Goal: Information Seeking & Learning: Learn about a topic

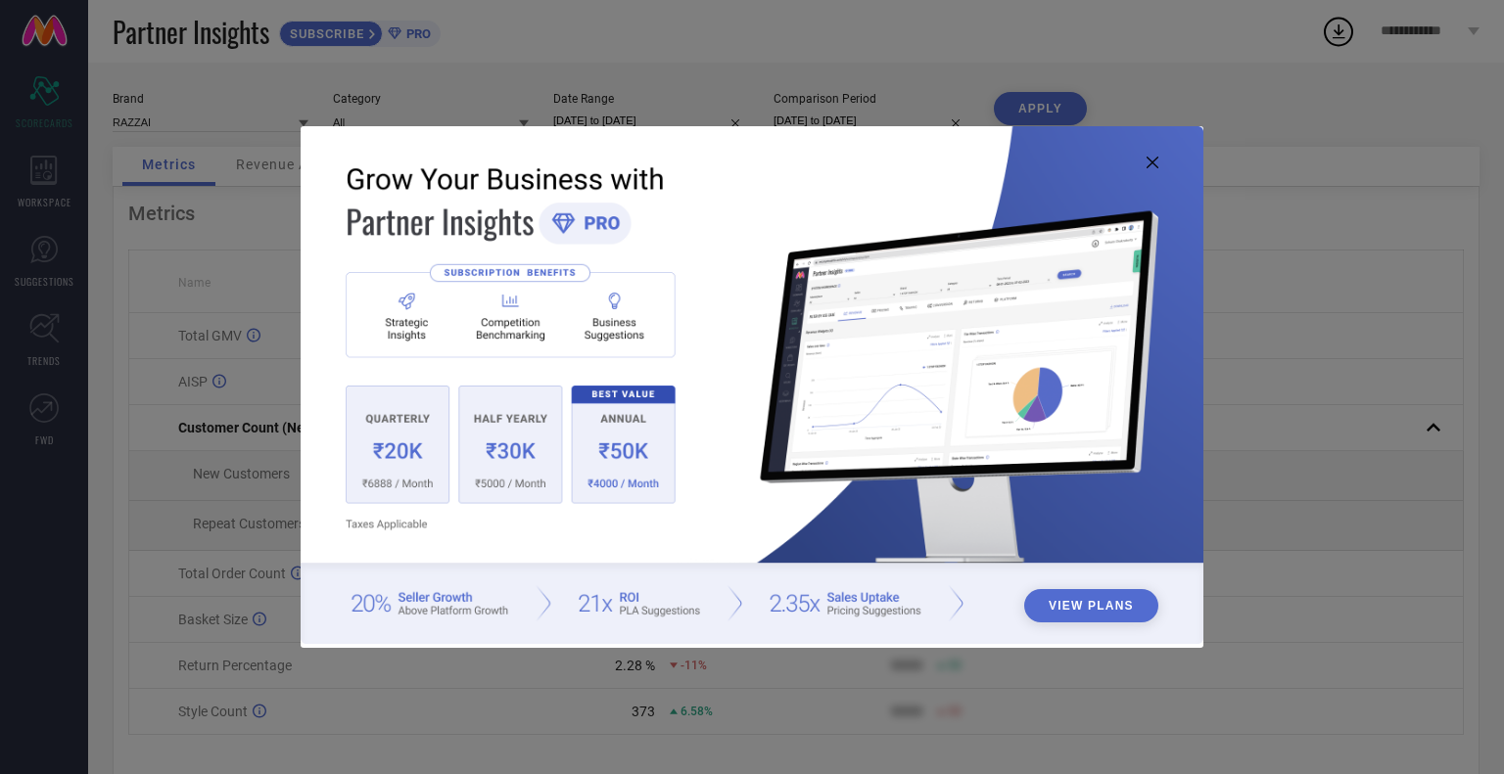
click at [1155, 163] on icon at bounding box center [1152, 163] width 12 height 12
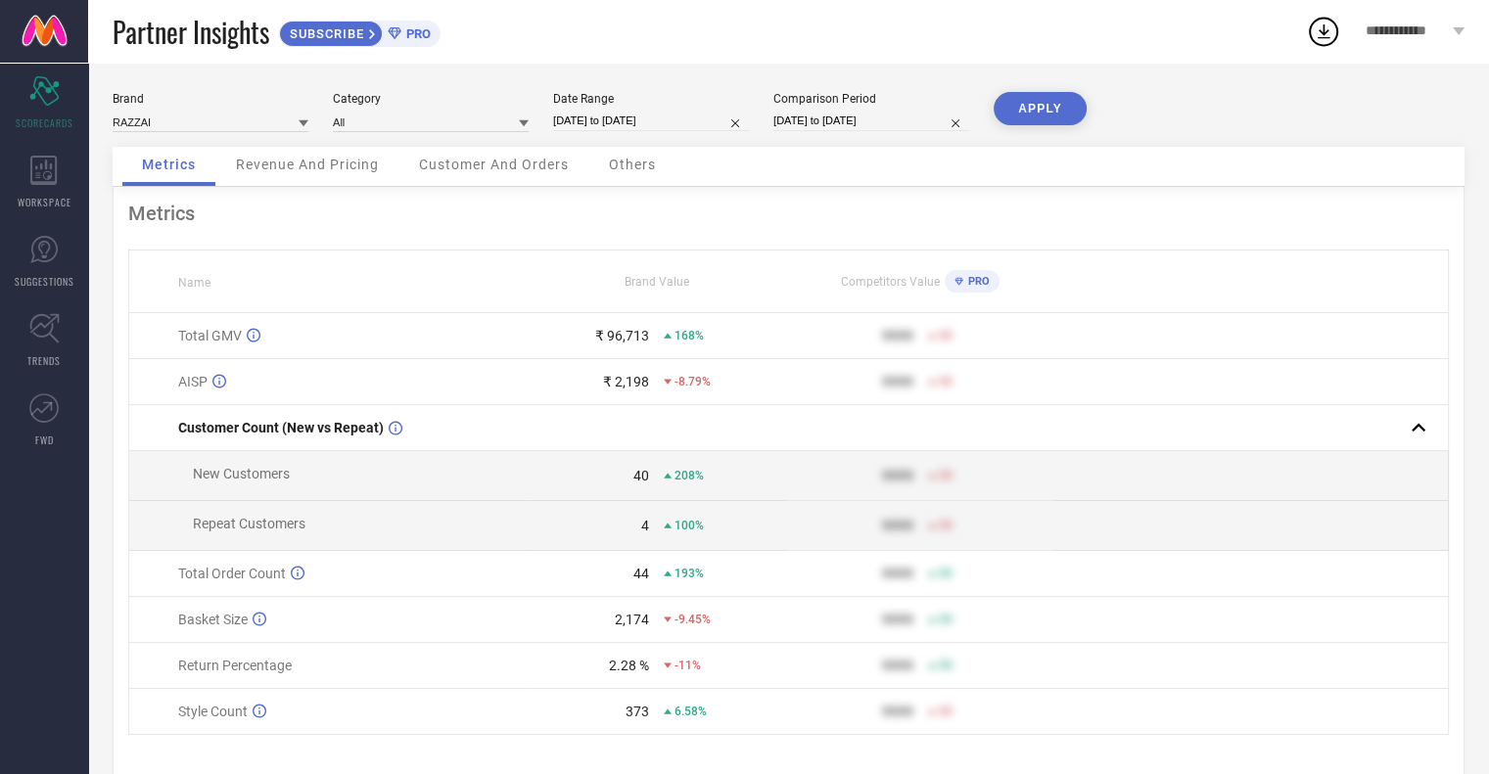
click at [298, 155] on div "Revenue And Pricing" at bounding box center [307, 166] width 182 height 39
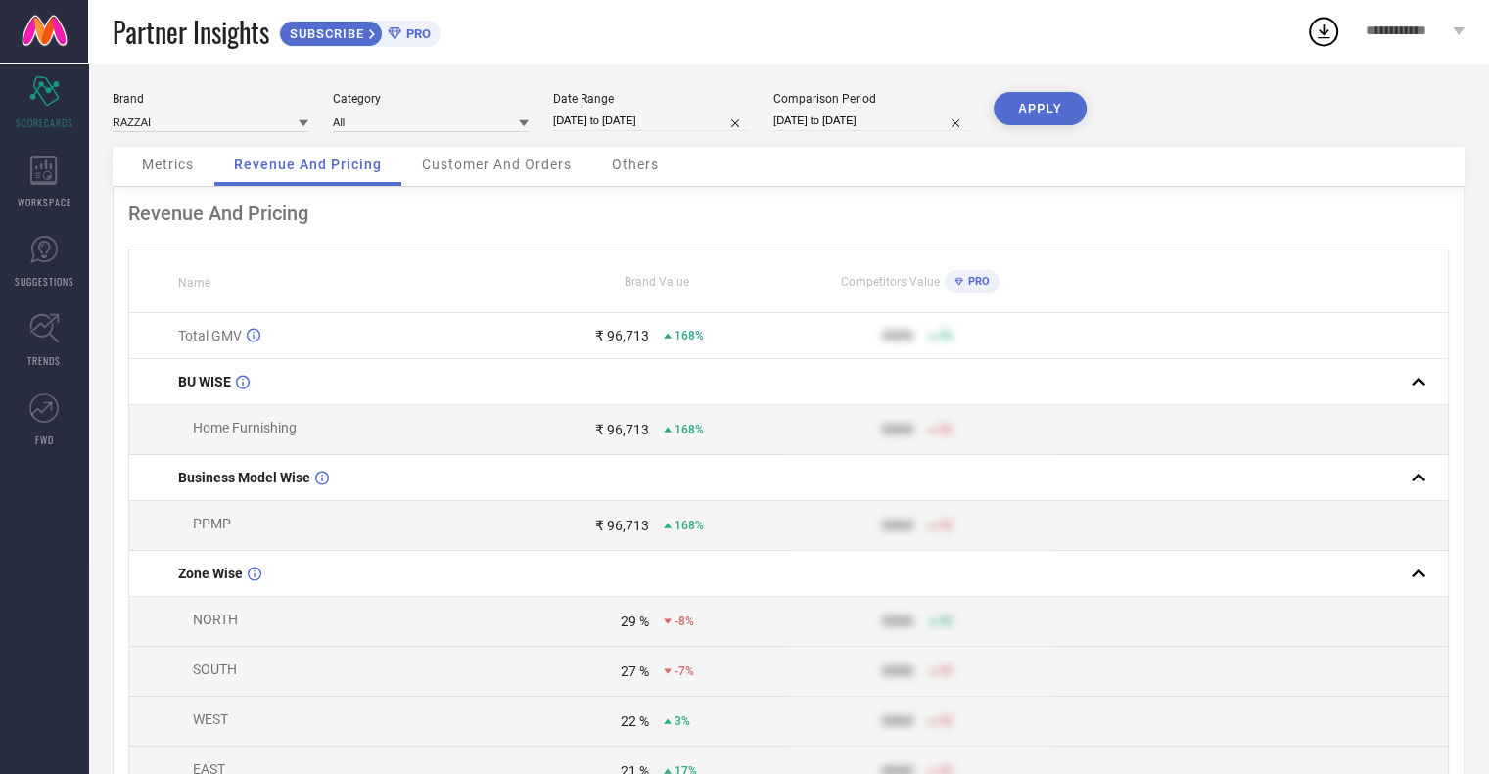
click at [529, 167] on span "Customer And Orders" at bounding box center [497, 165] width 150 height 16
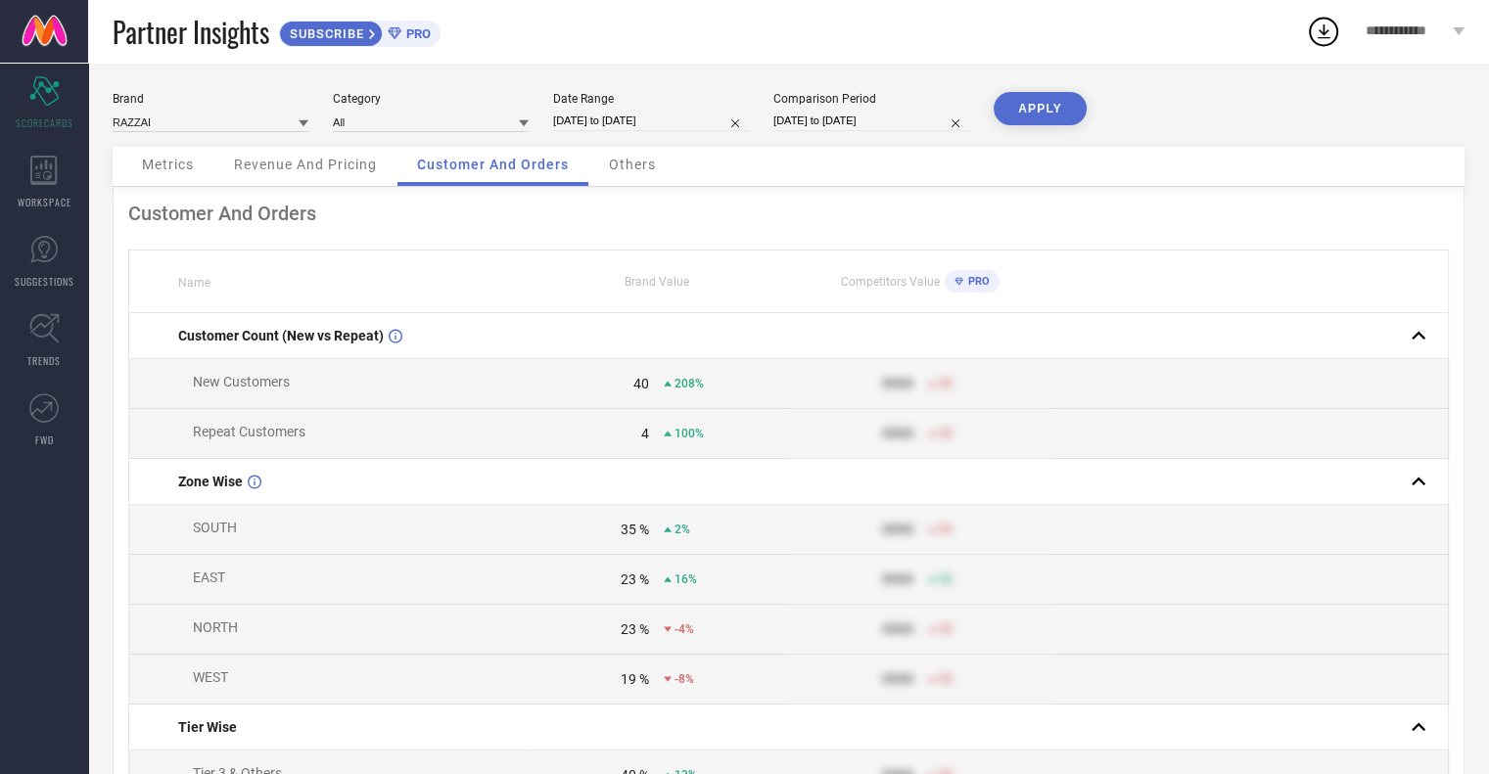
click at [623, 162] on span "Others" at bounding box center [632, 165] width 47 height 16
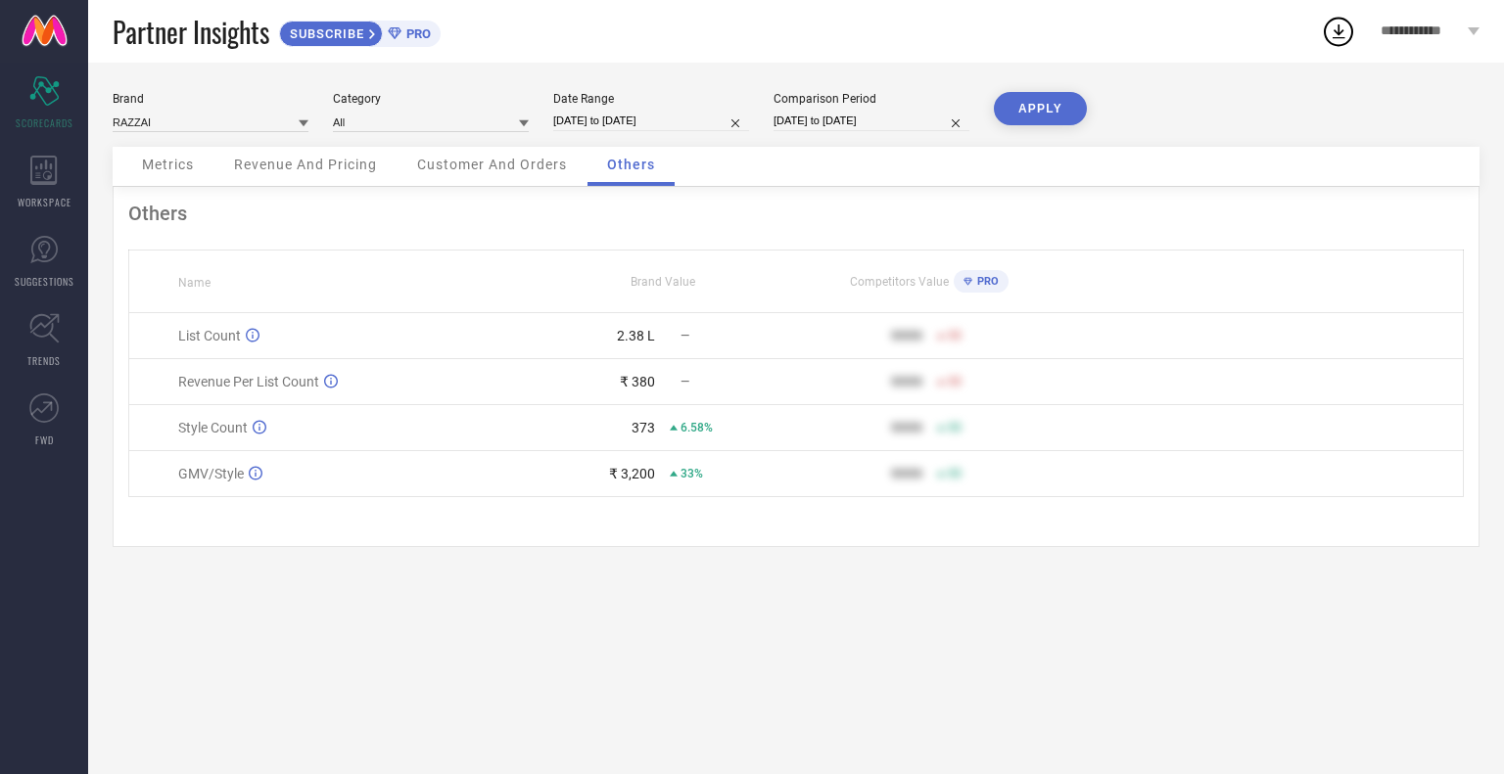
click at [987, 280] on span "PRO" at bounding box center [985, 281] width 26 height 13
click at [972, 280] on span "PRO" at bounding box center [985, 281] width 26 height 13
click at [34, 260] on icon at bounding box center [43, 249] width 27 height 27
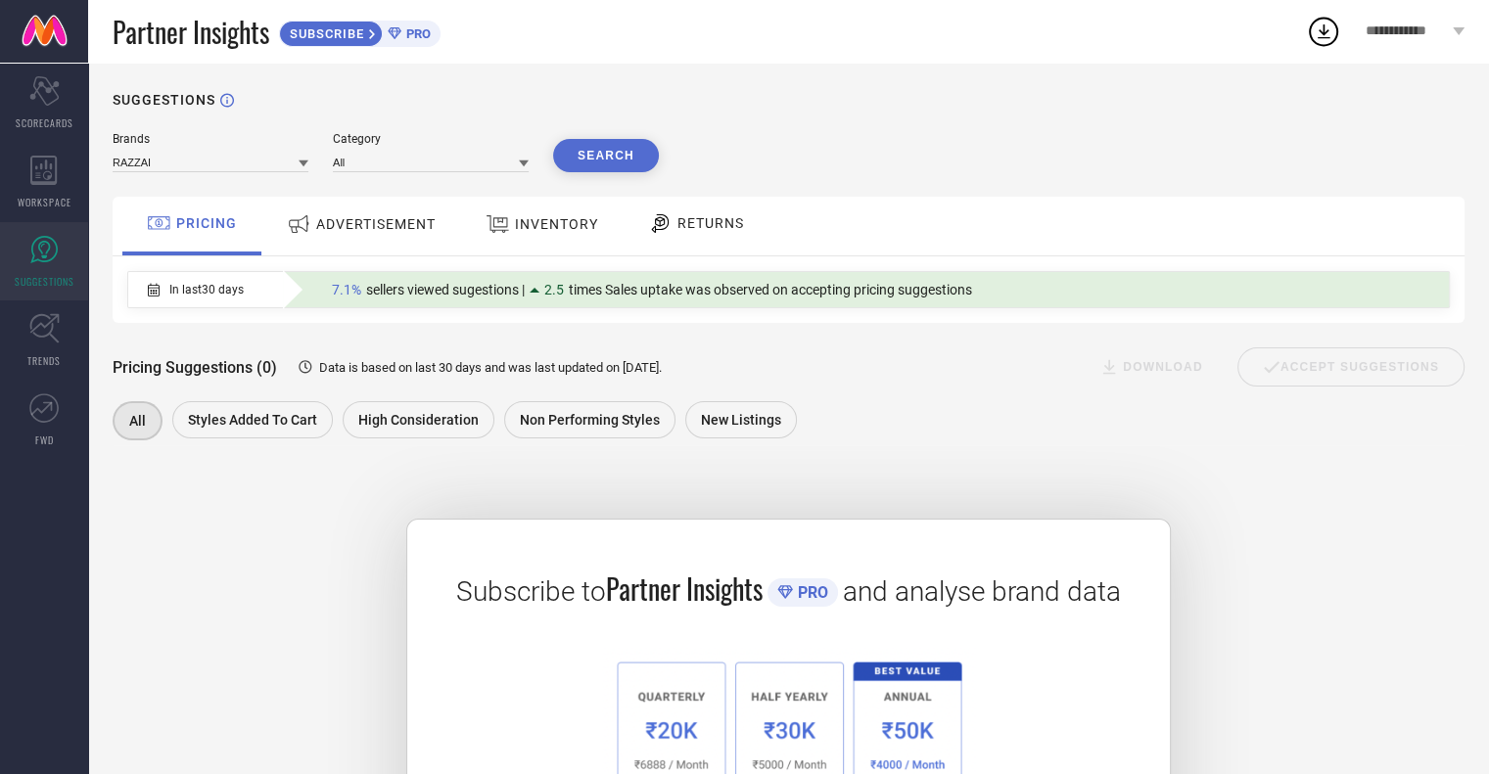
click at [352, 229] on span "ADVERTISEMENT" at bounding box center [375, 224] width 119 height 16
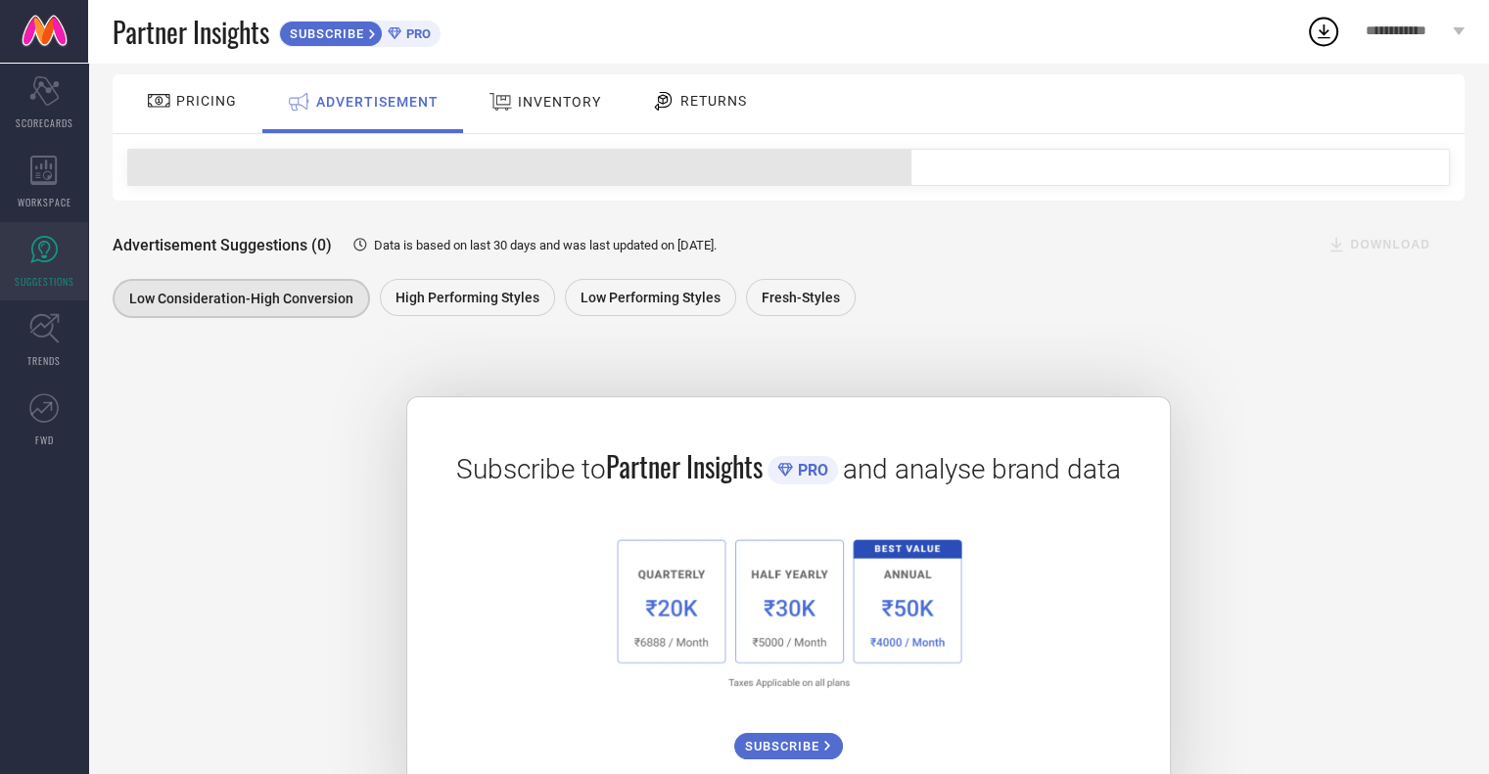
scroll to position [189, 0]
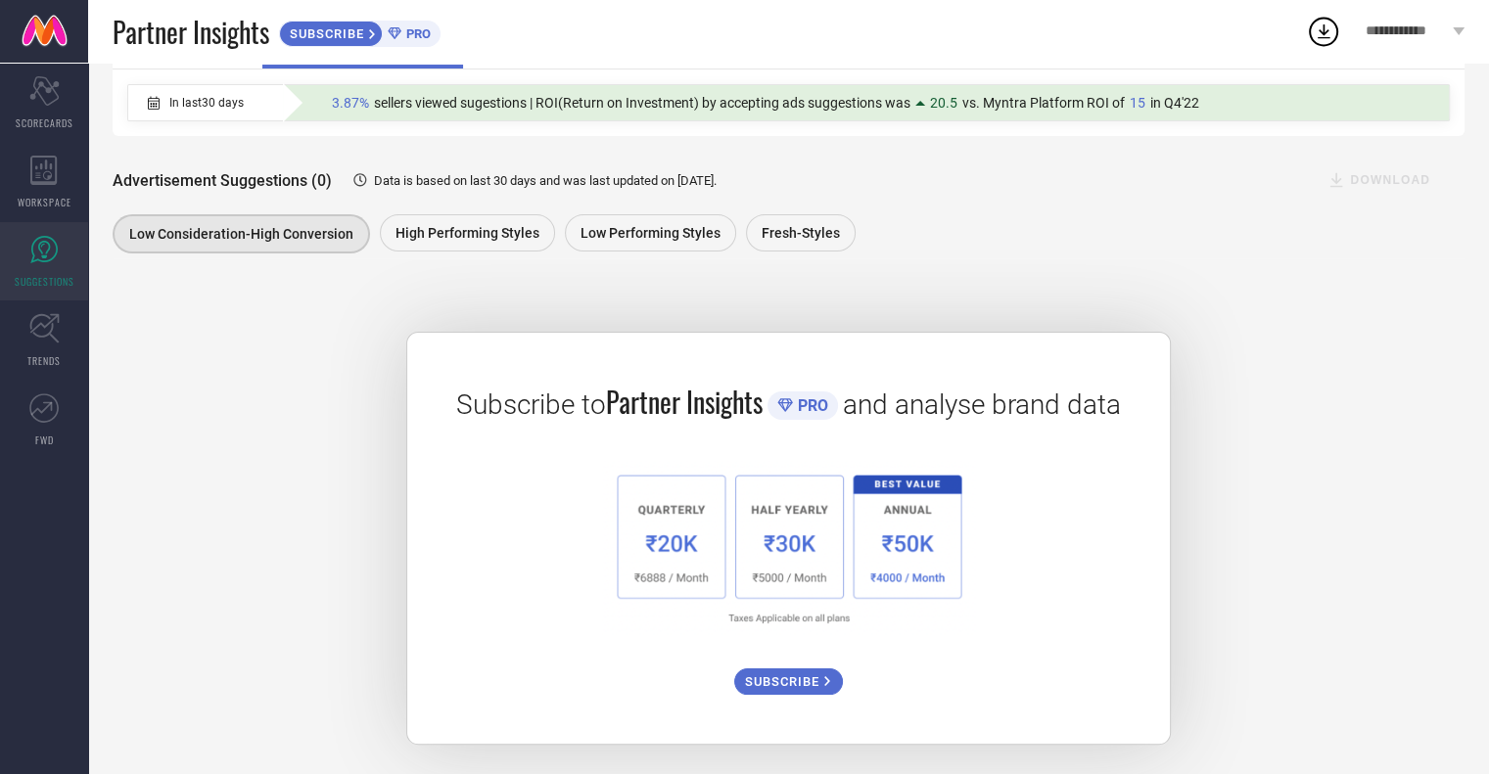
click at [948, 563] on img at bounding box center [788, 547] width 372 height 173
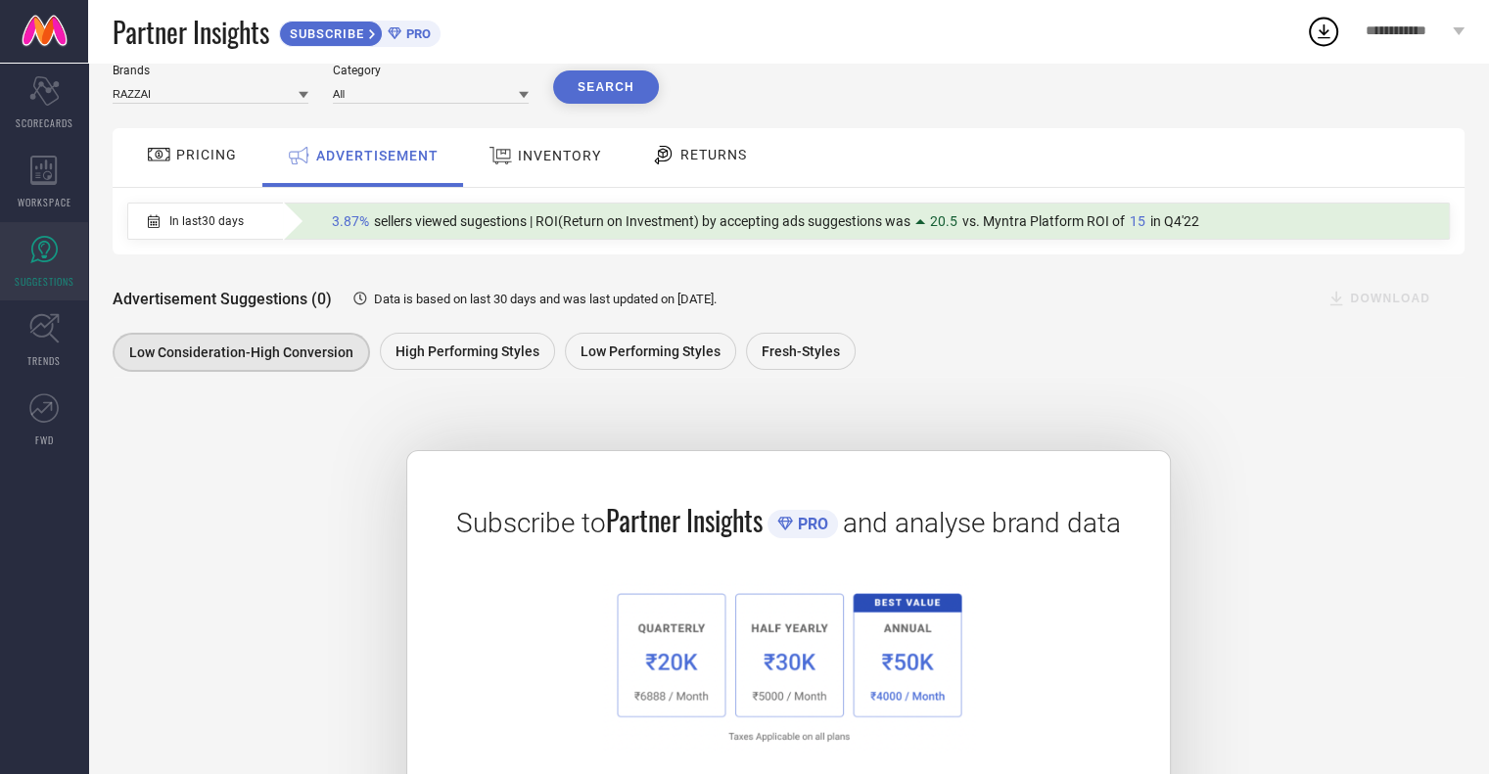
scroll to position [0, 0]
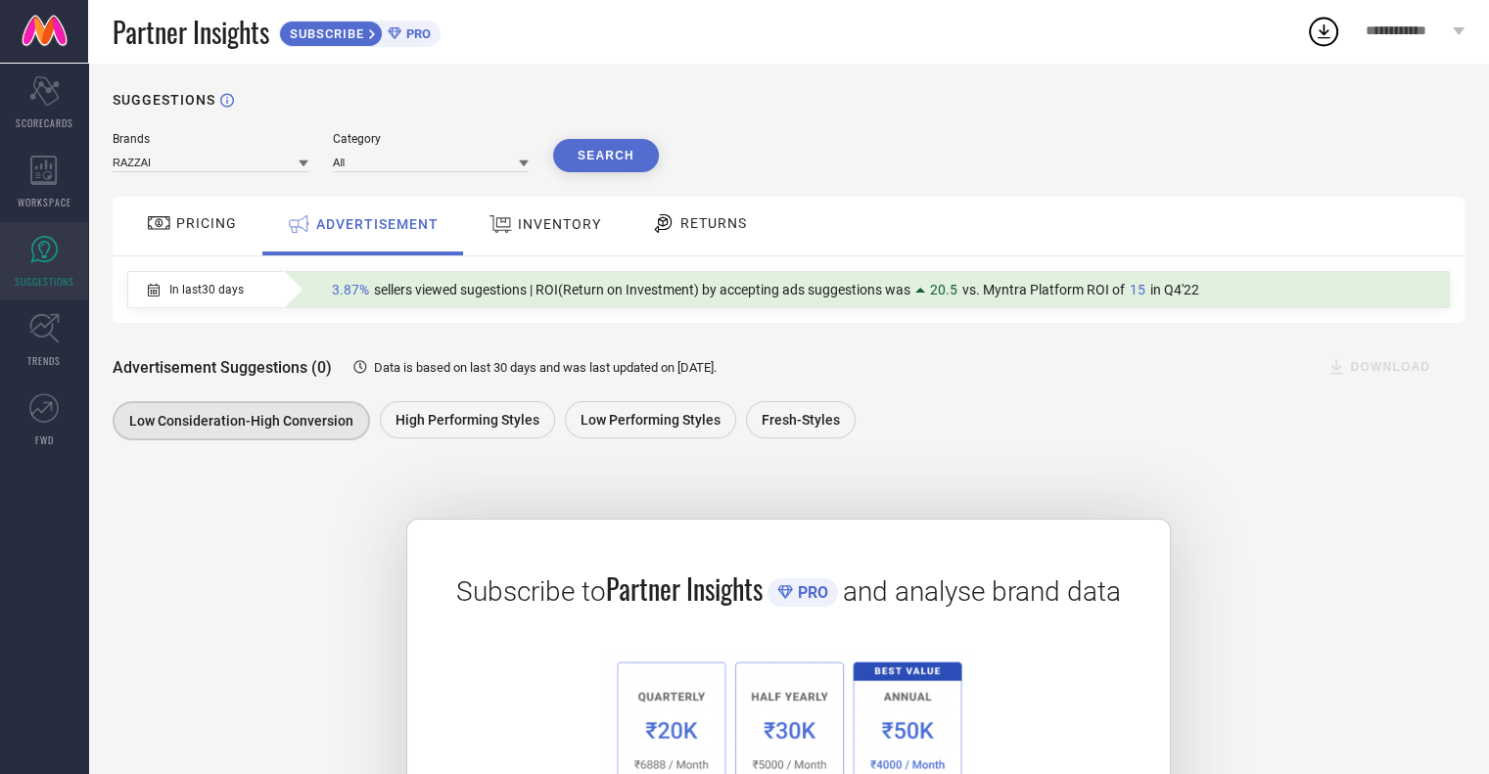
click at [221, 224] on span "PRICING" at bounding box center [206, 223] width 61 height 16
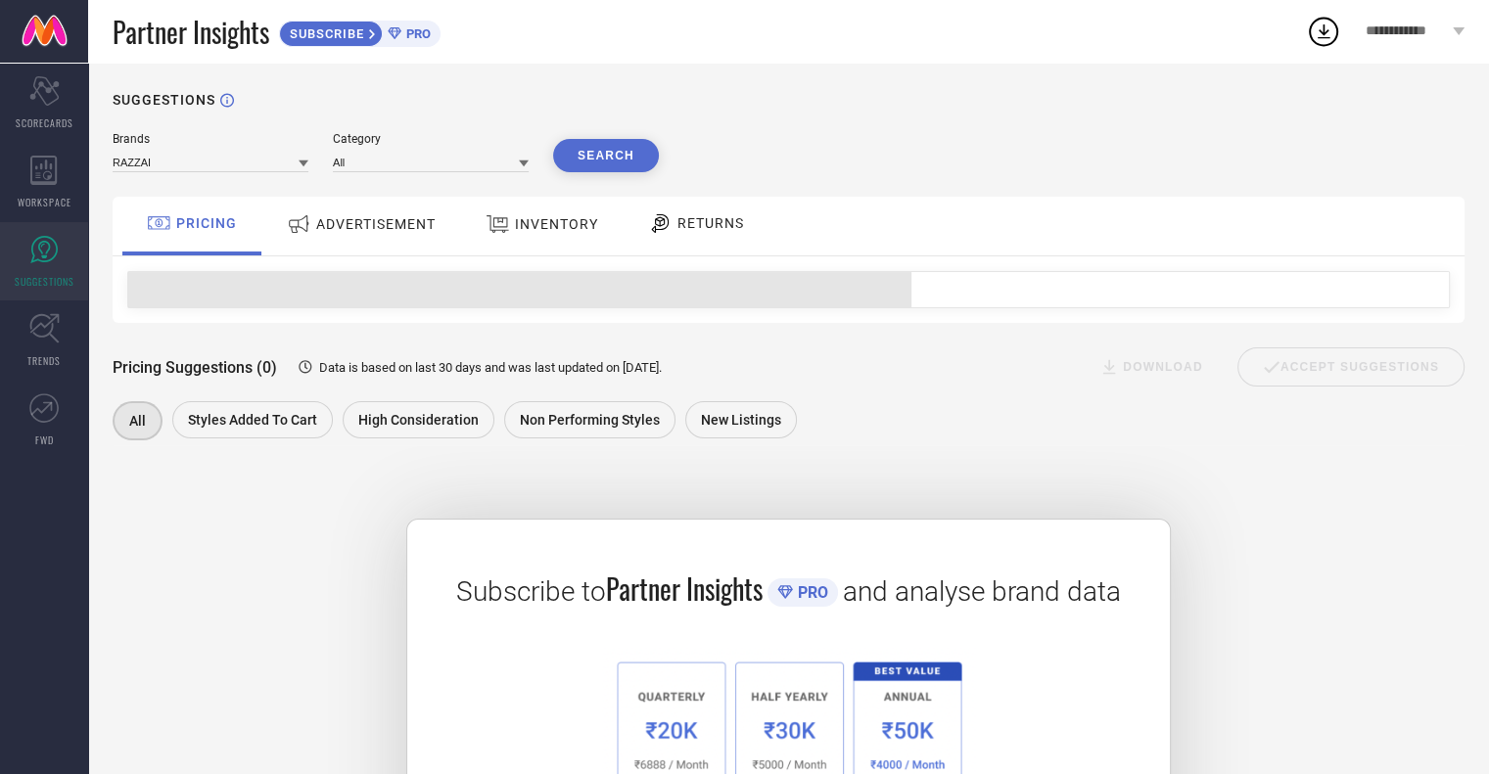
click at [347, 242] on div "ADVERTISEMENT" at bounding box center [361, 224] width 159 height 35
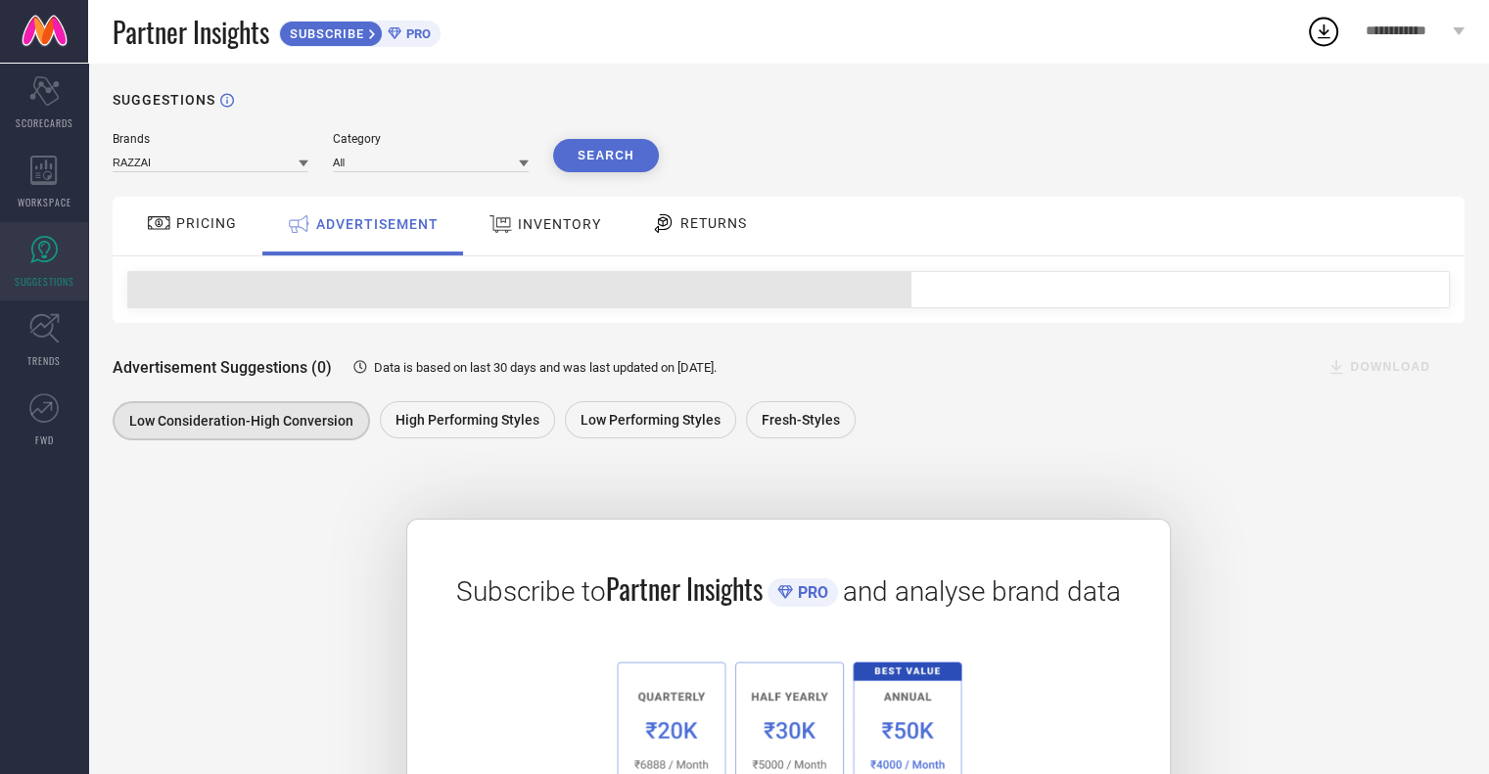
click at [529, 235] on div "INVENTORY" at bounding box center [545, 224] width 122 height 35
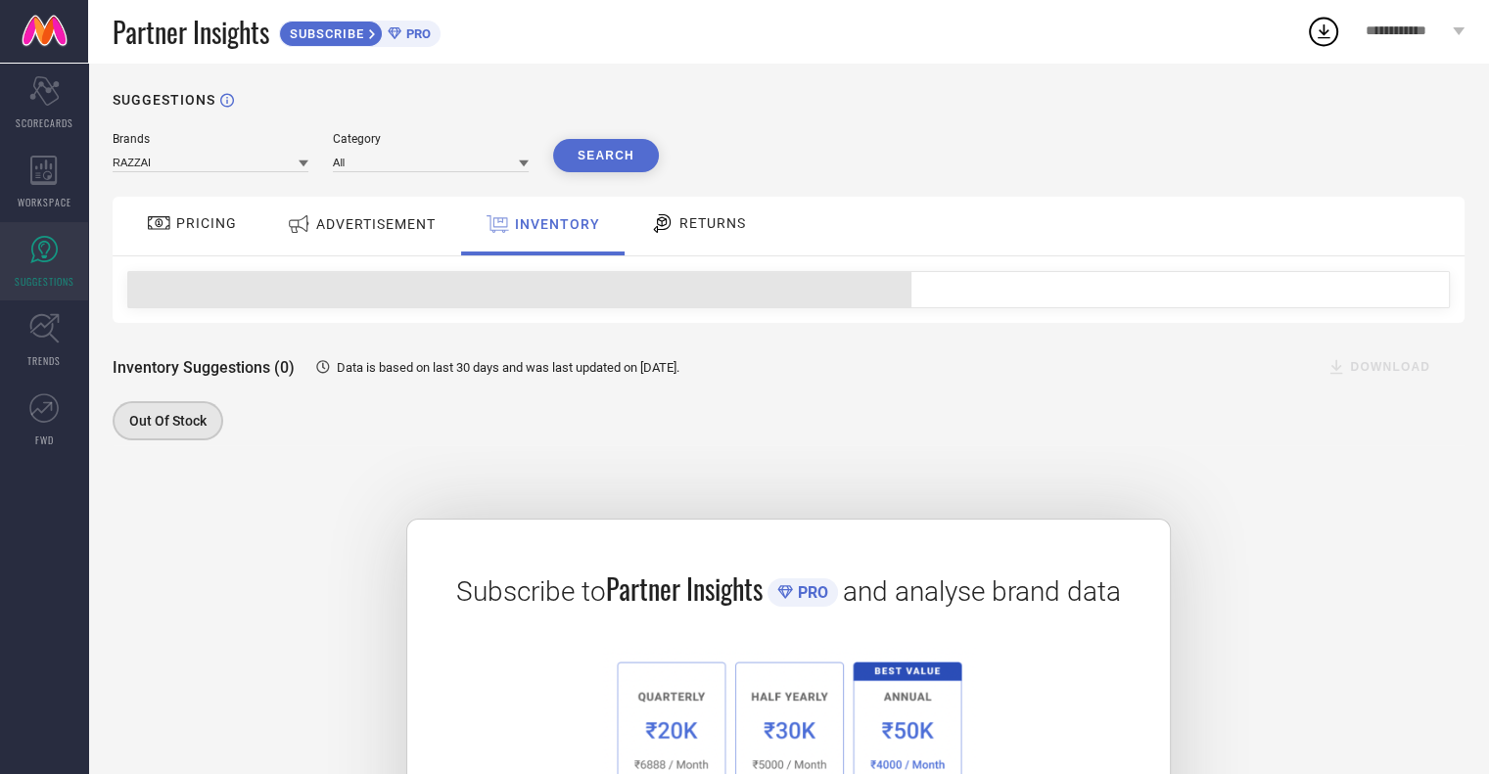
click at [671, 230] on div at bounding box center [664, 222] width 29 height 23
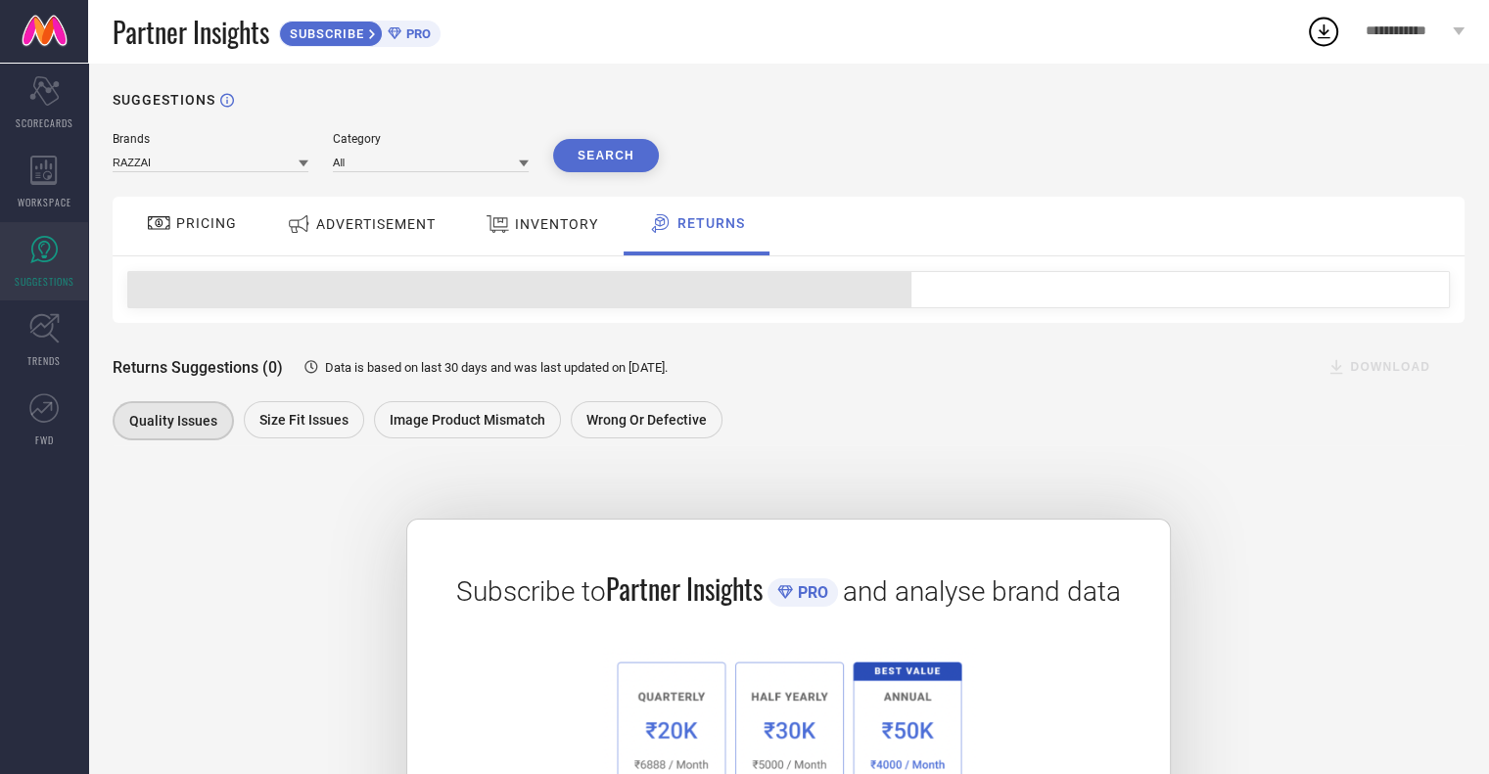
click at [552, 230] on span "INVENTORY" at bounding box center [556, 224] width 83 height 16
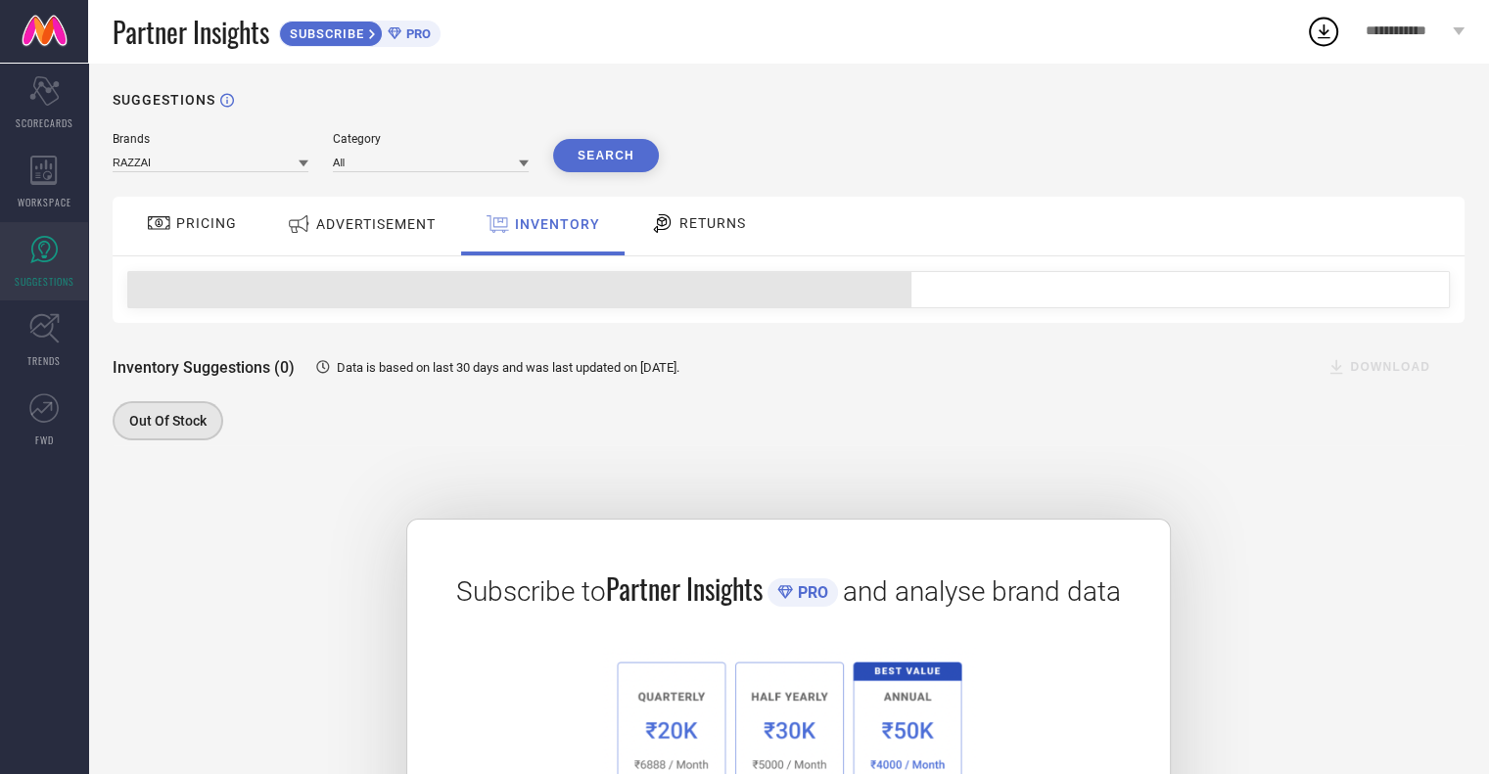
drag, startPoint x: 409, startPoint y: 230, endPoint x: 392, endPoint y: 230, distance: 17.6
click at [407, 230] on span "ADVERTISEMENT" at bounding box center [375, 224] width 119 height 16
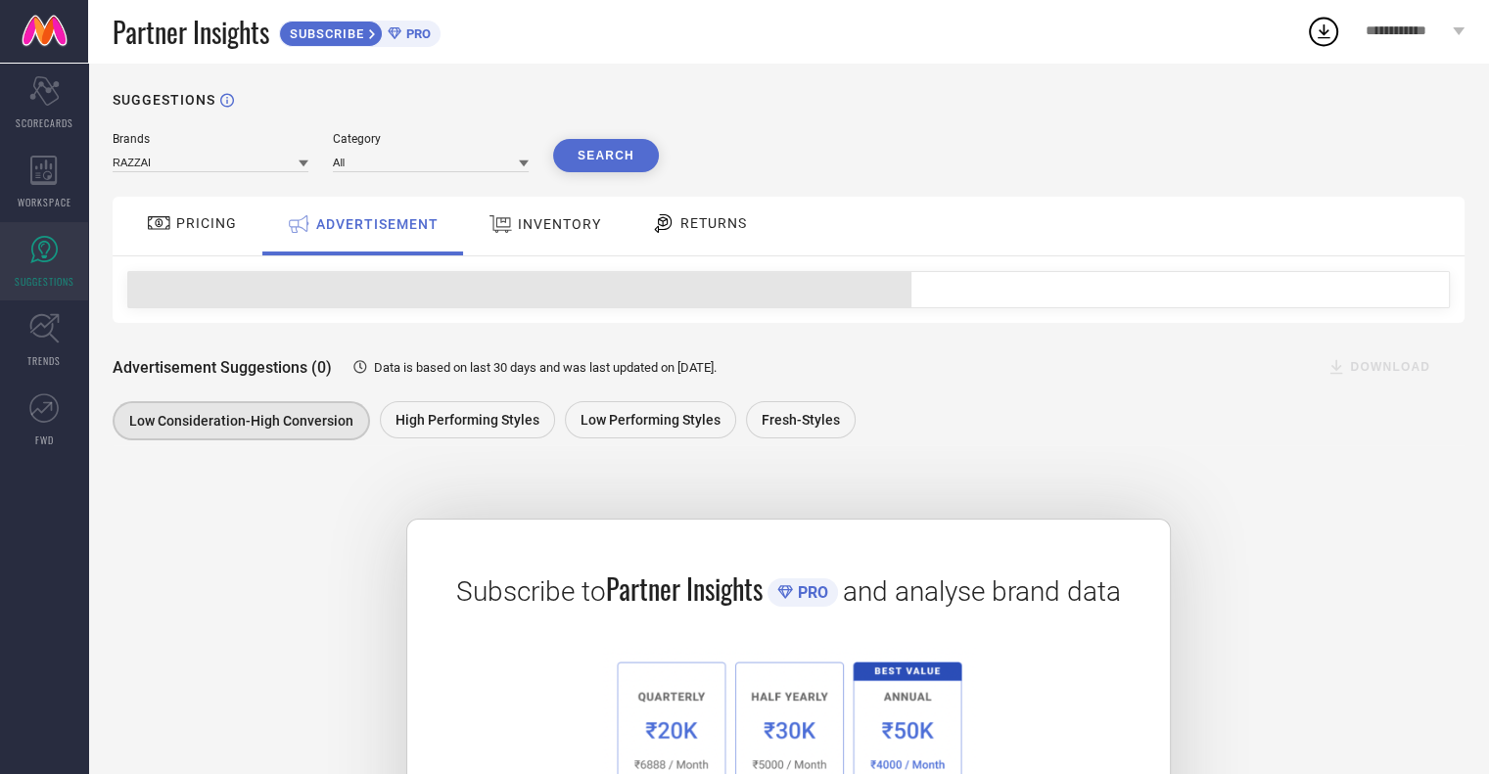
click at [203, 230] on span "PRICING" at bounding box center [206, 223] width 61 height 16
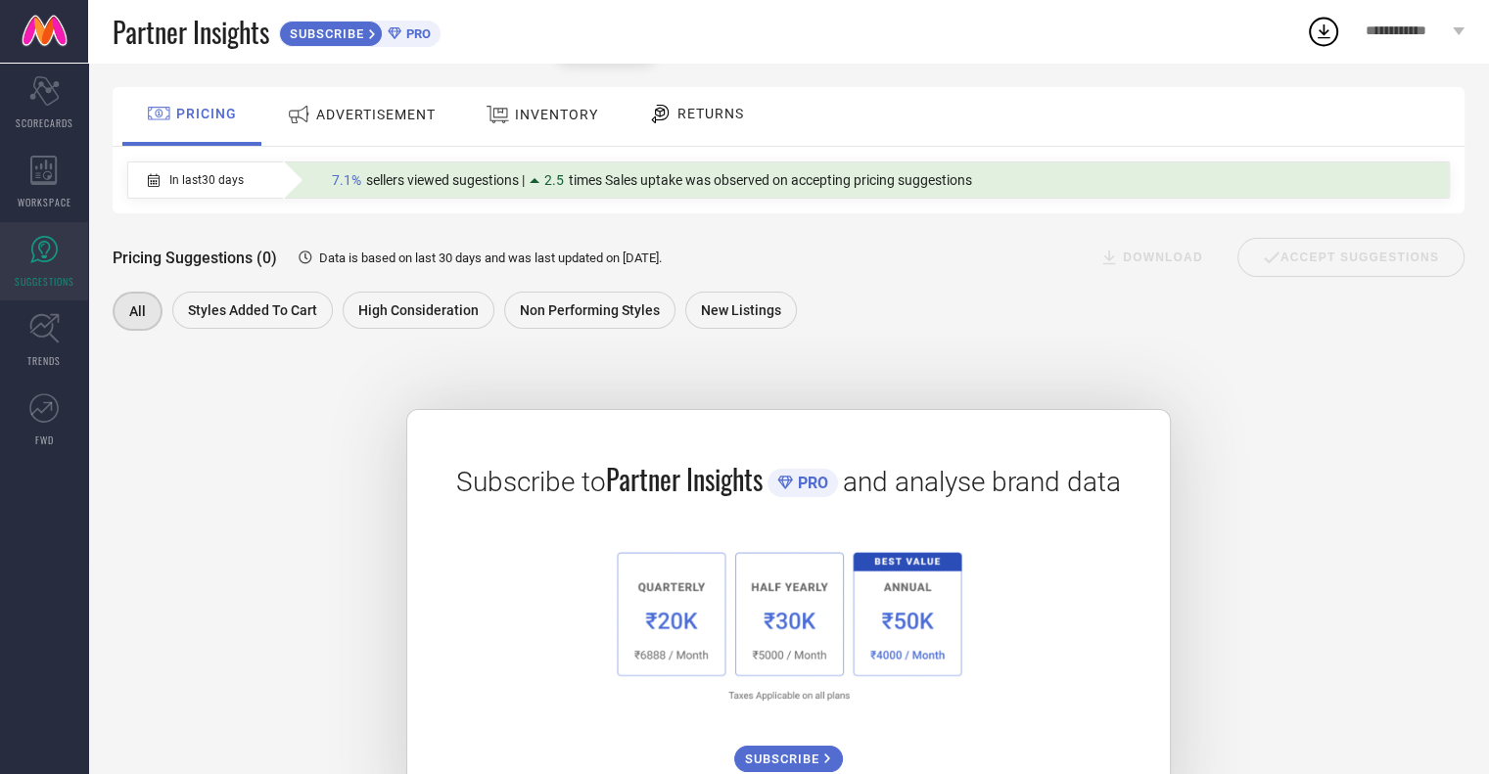
scroll to position [190, 0]
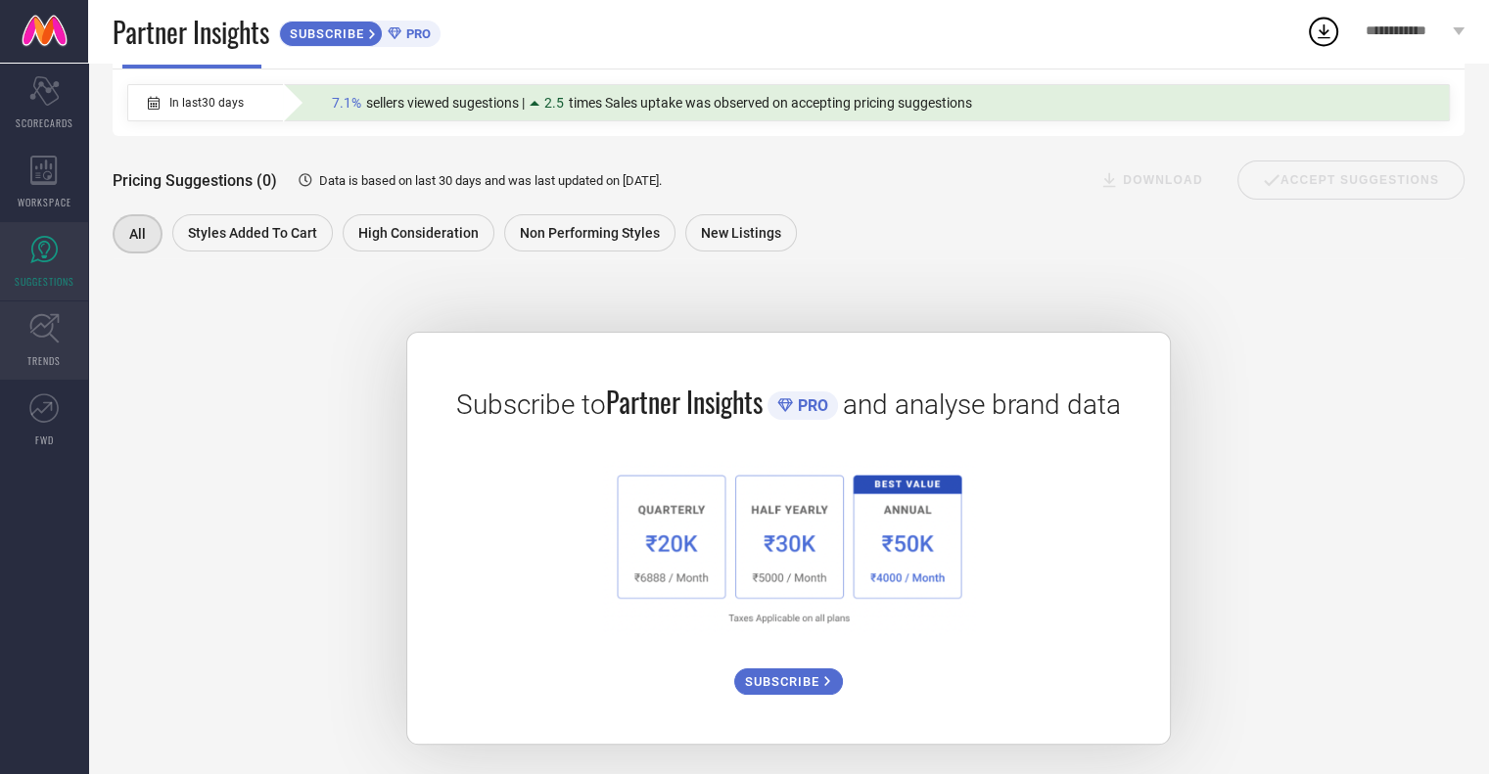
click at [36, 331] on icon at bounding box center [44, 328] width 30 height 30
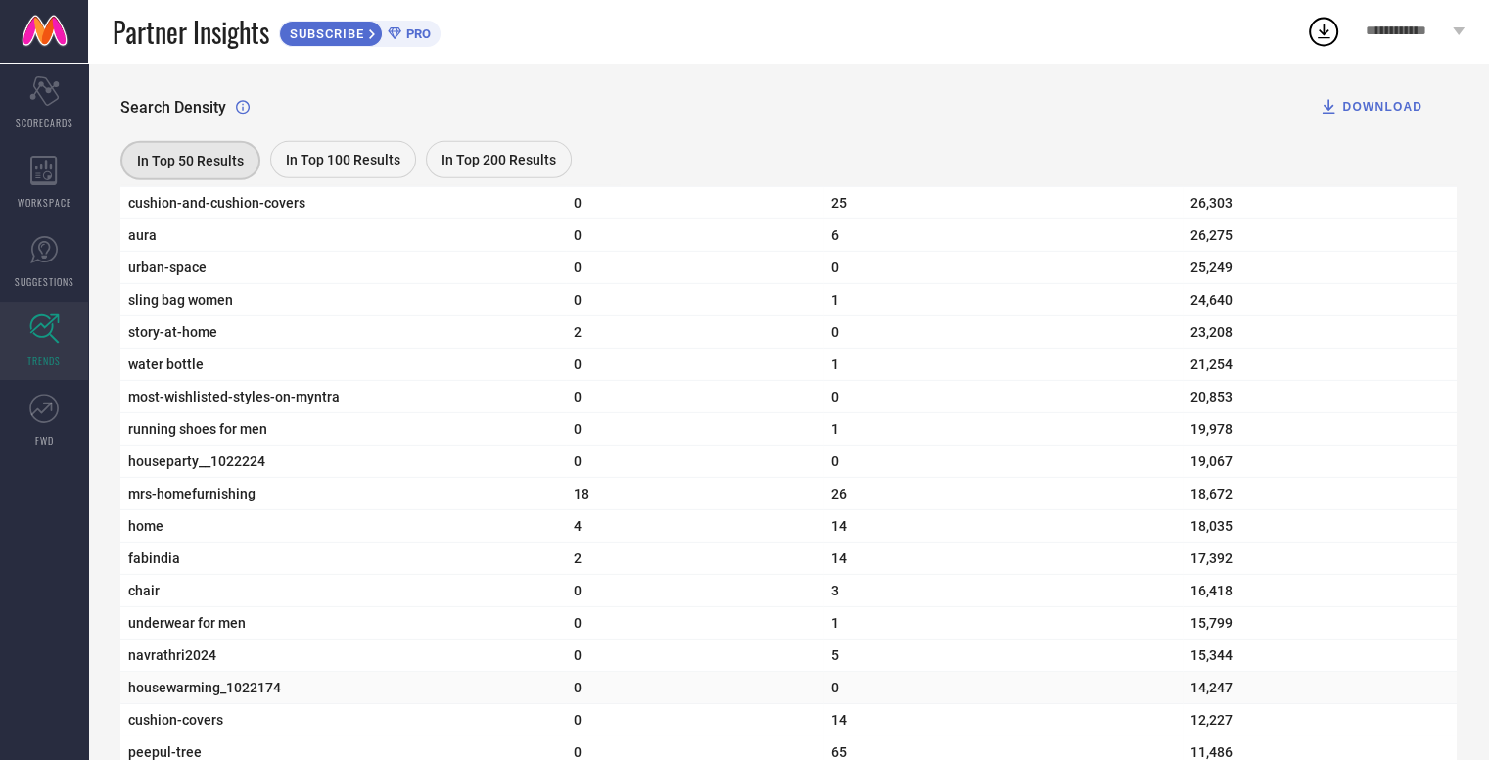
scroll to position [5873, 0]
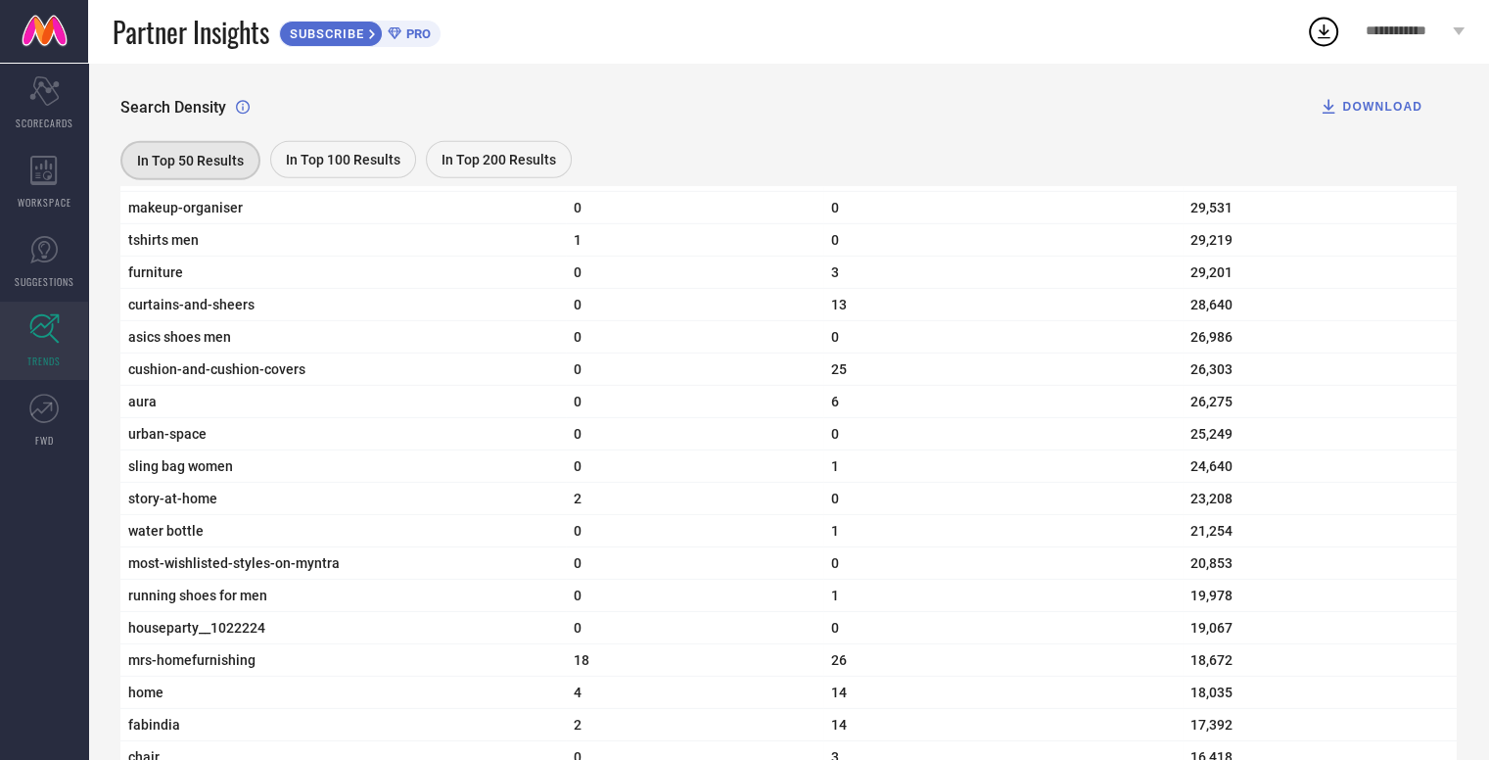
click at [552, 158] on div "In Top 200 Results" at bounding box center [499, 159] width 146 height 37
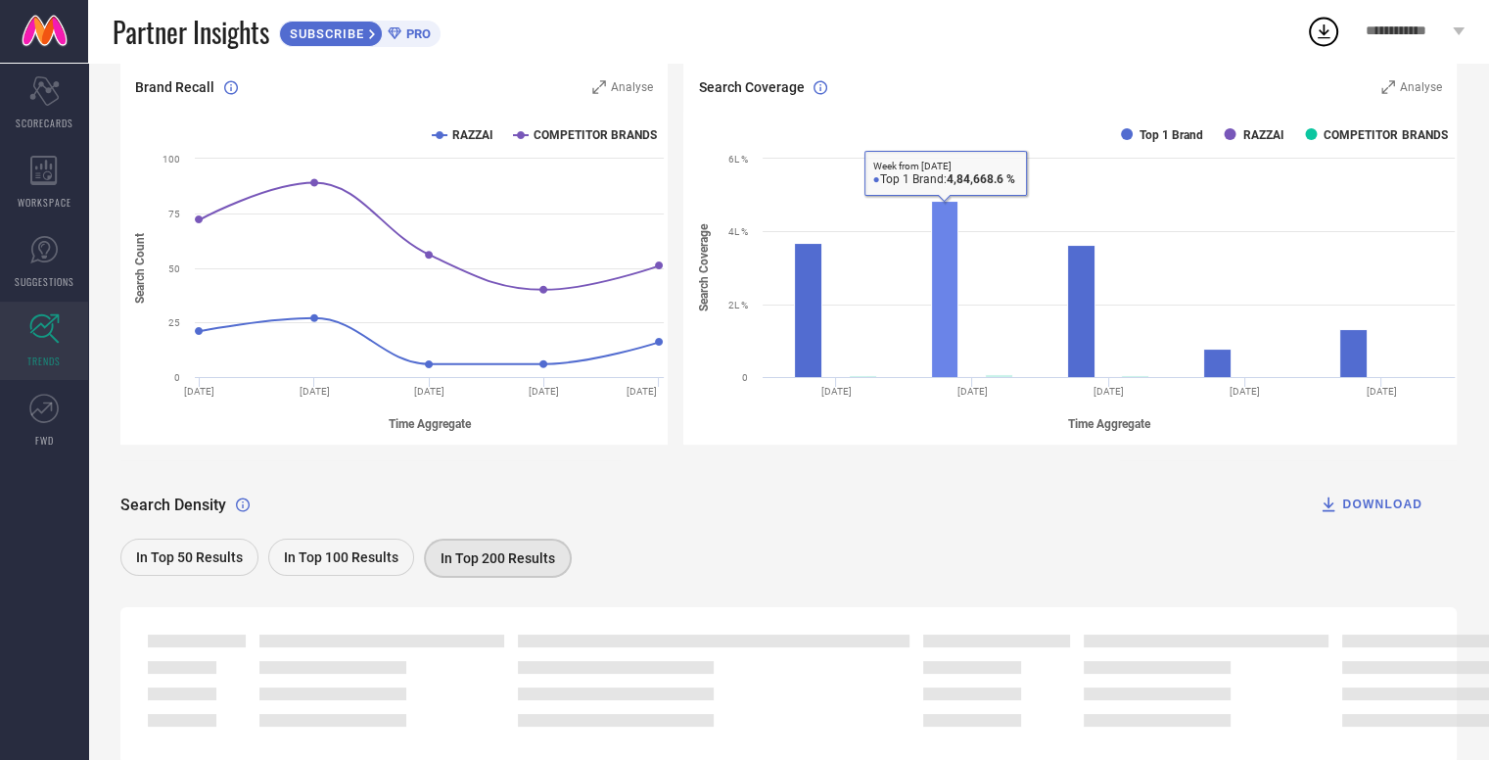
scroll to position [290, 0]
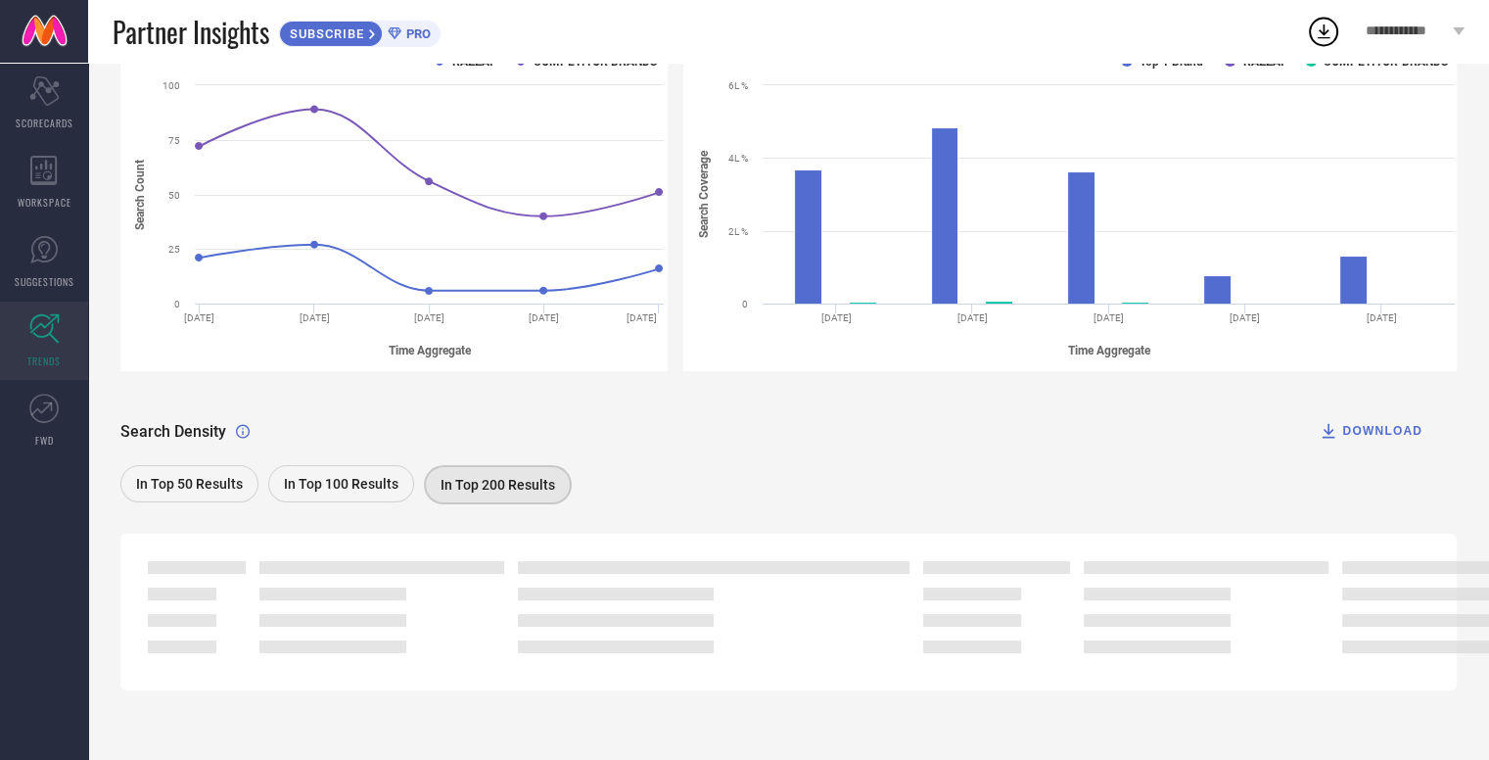
click at [204, 485] on span "In Top 50 Results" at bounding box center [189, 484] width 107 height 16
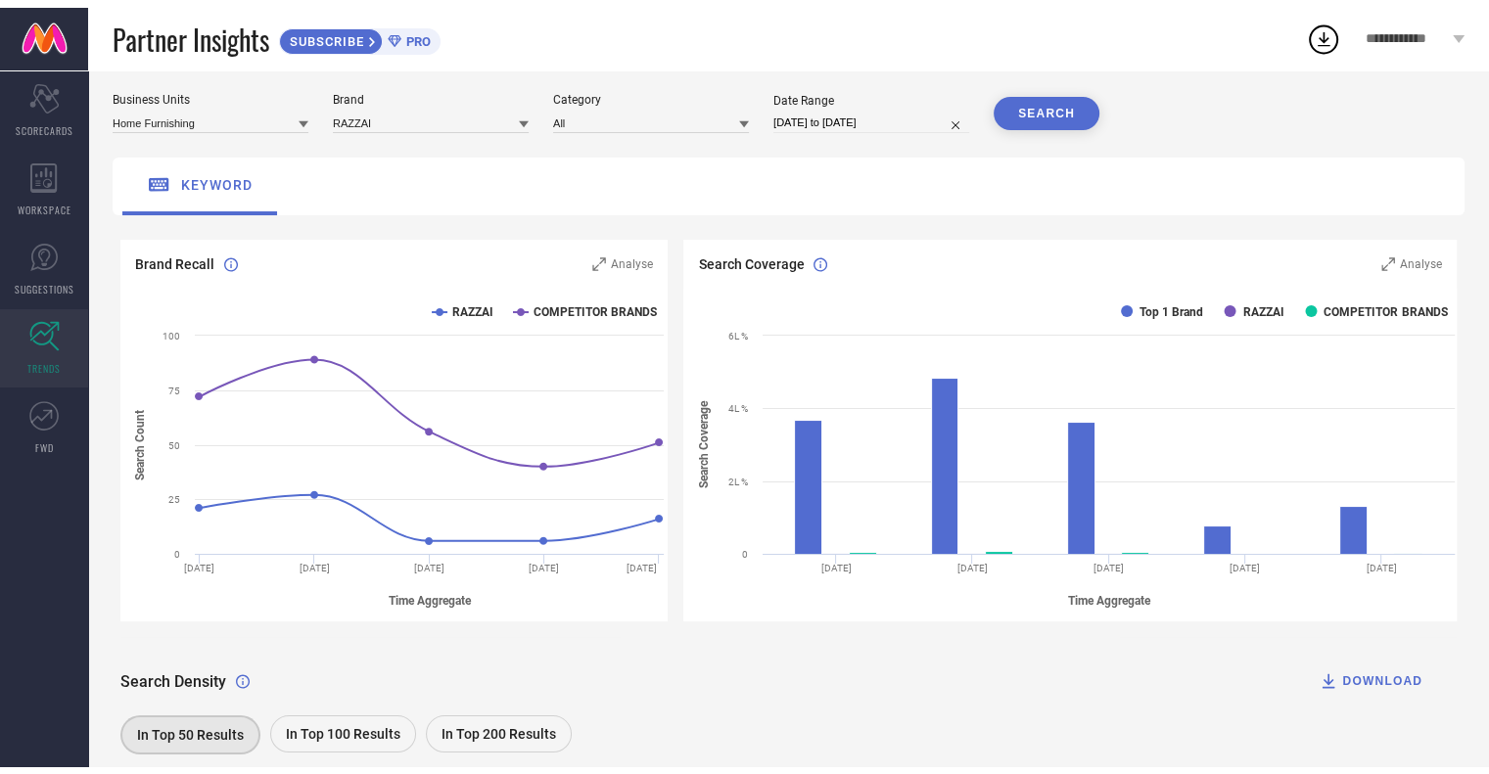
scroll to position [0, 0]
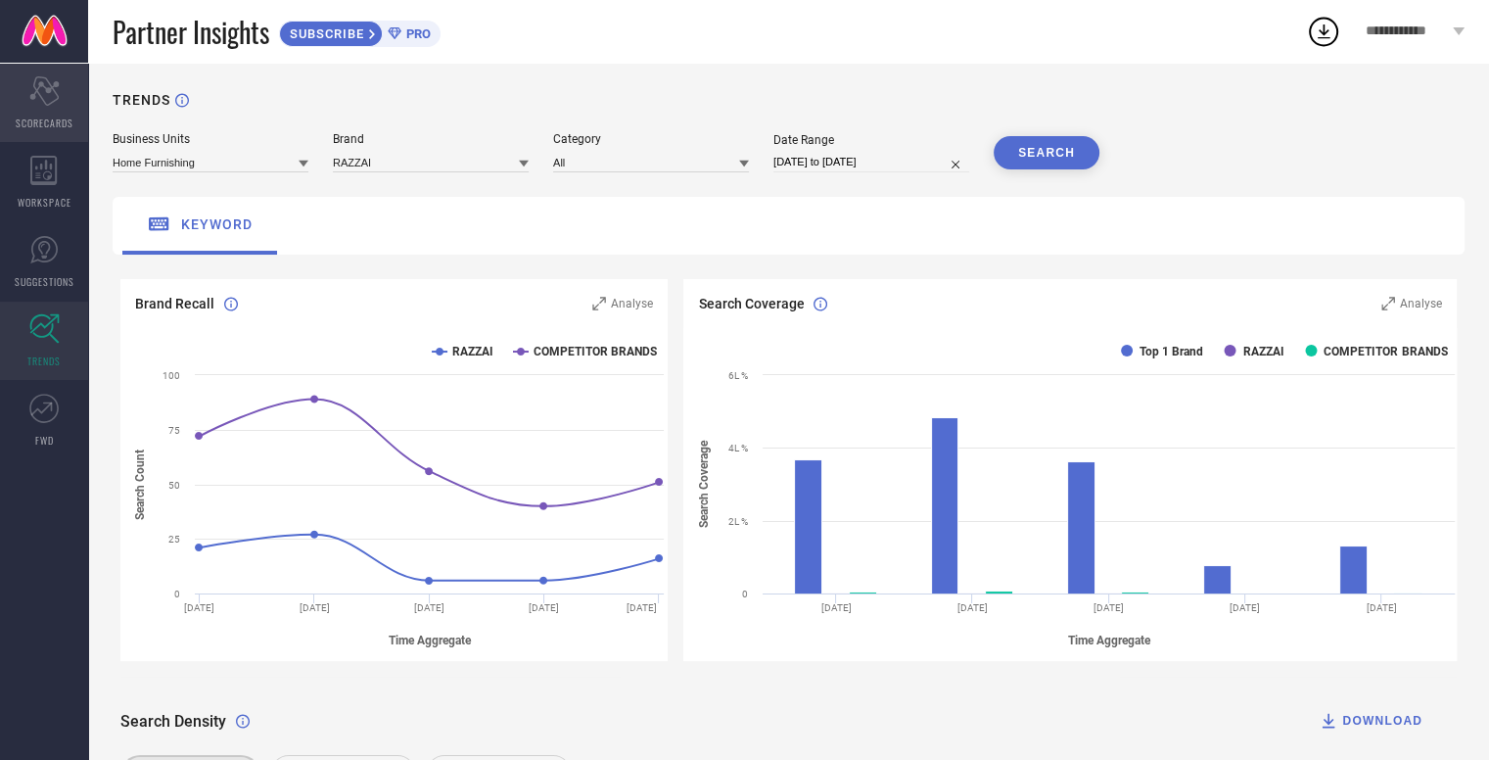
click at [55, 124] on span "SCORECARDS" at bounding box center [45, 123] width 58 height 15
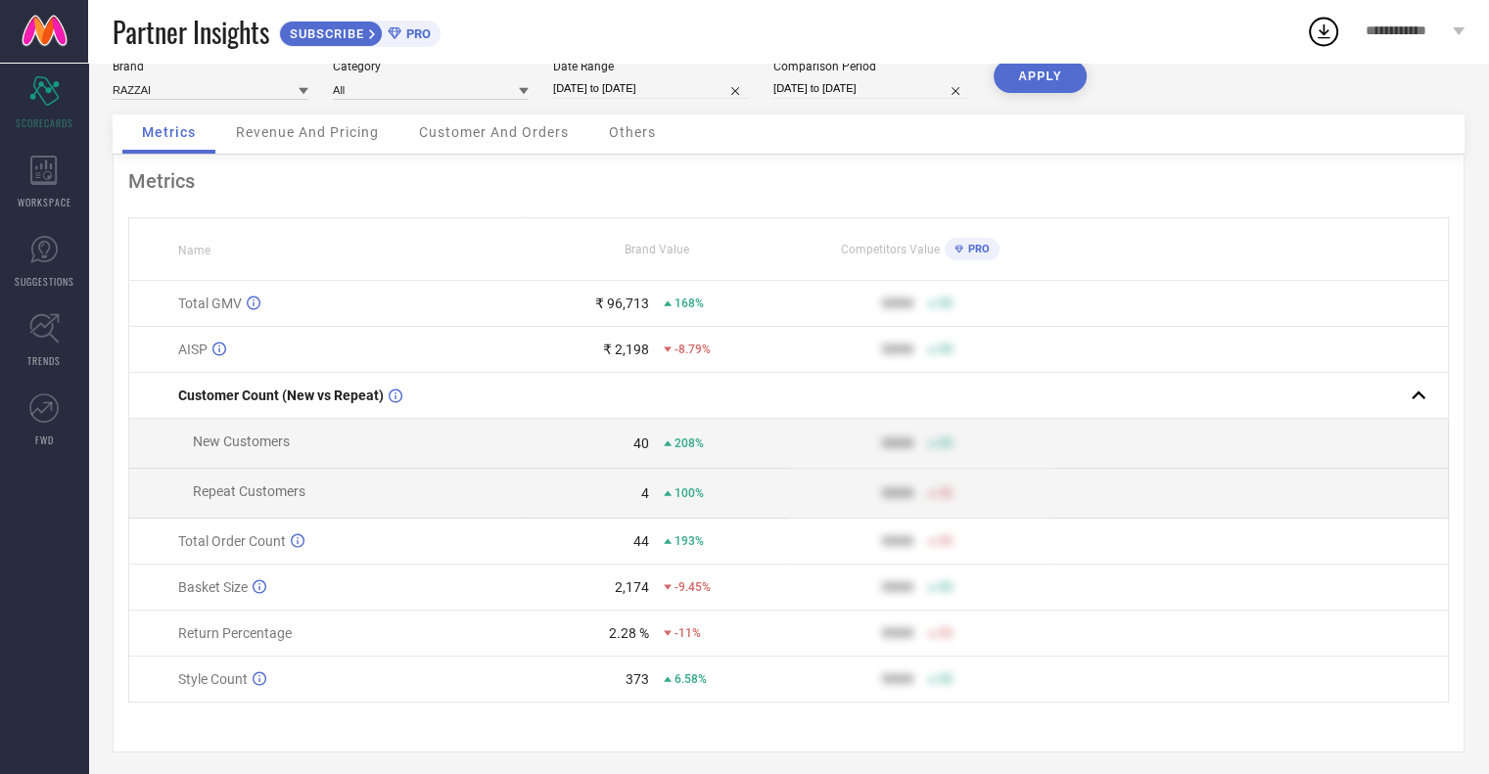
scroll to position [47, 0]
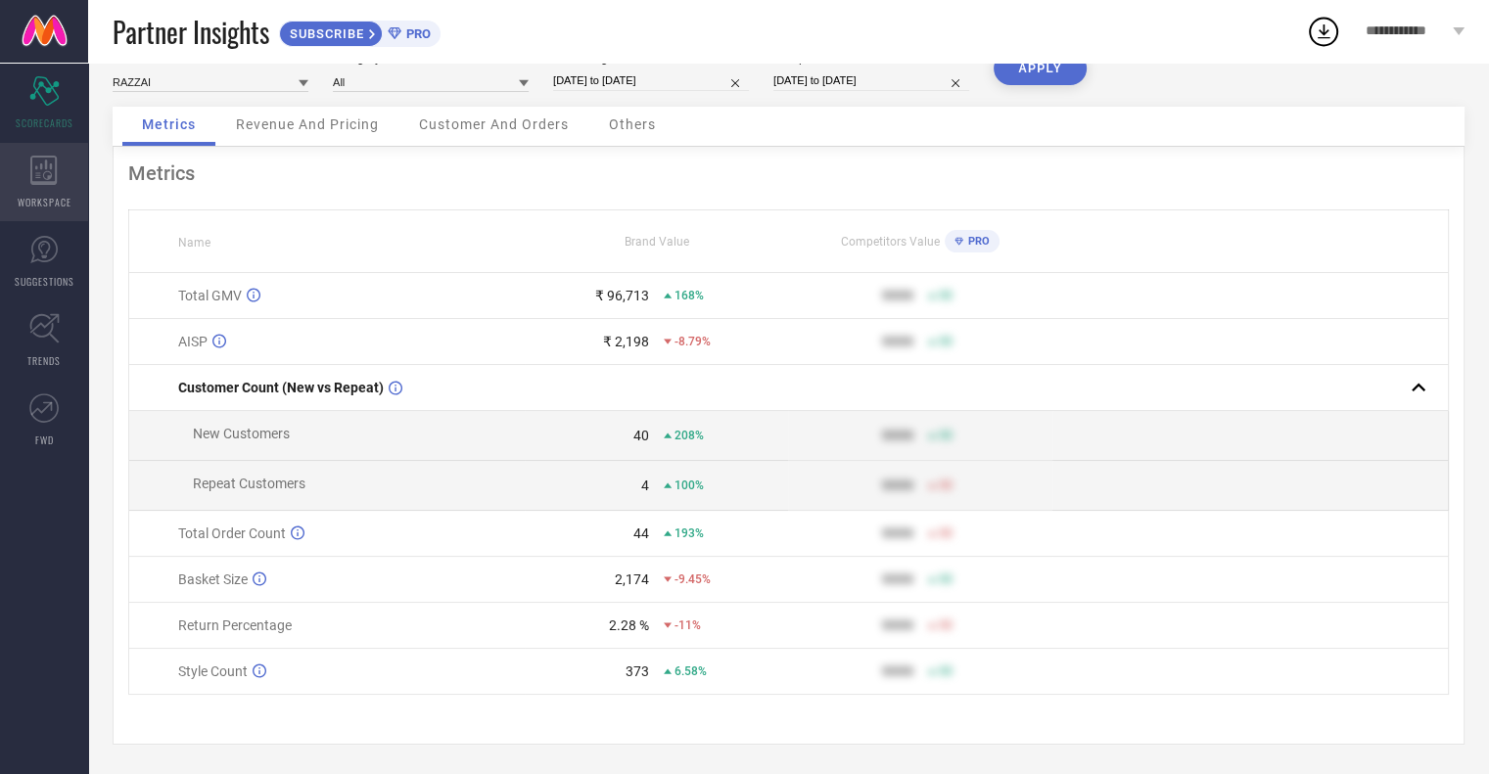
click at [59, 188] on div "WORKSPACE" at bounding box center [44, 182] width 88 height 78
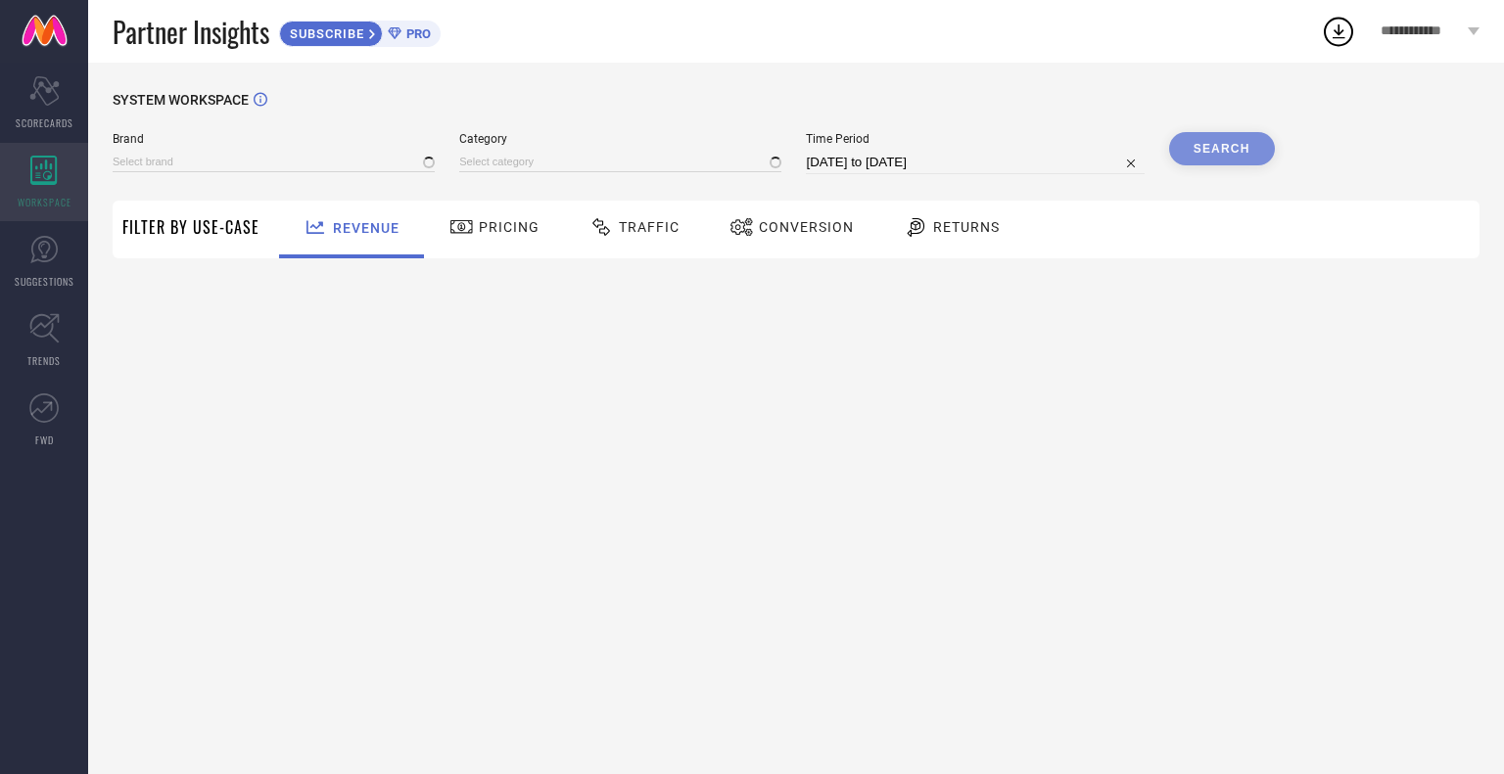
type input "RAZZAI"
type input "All"
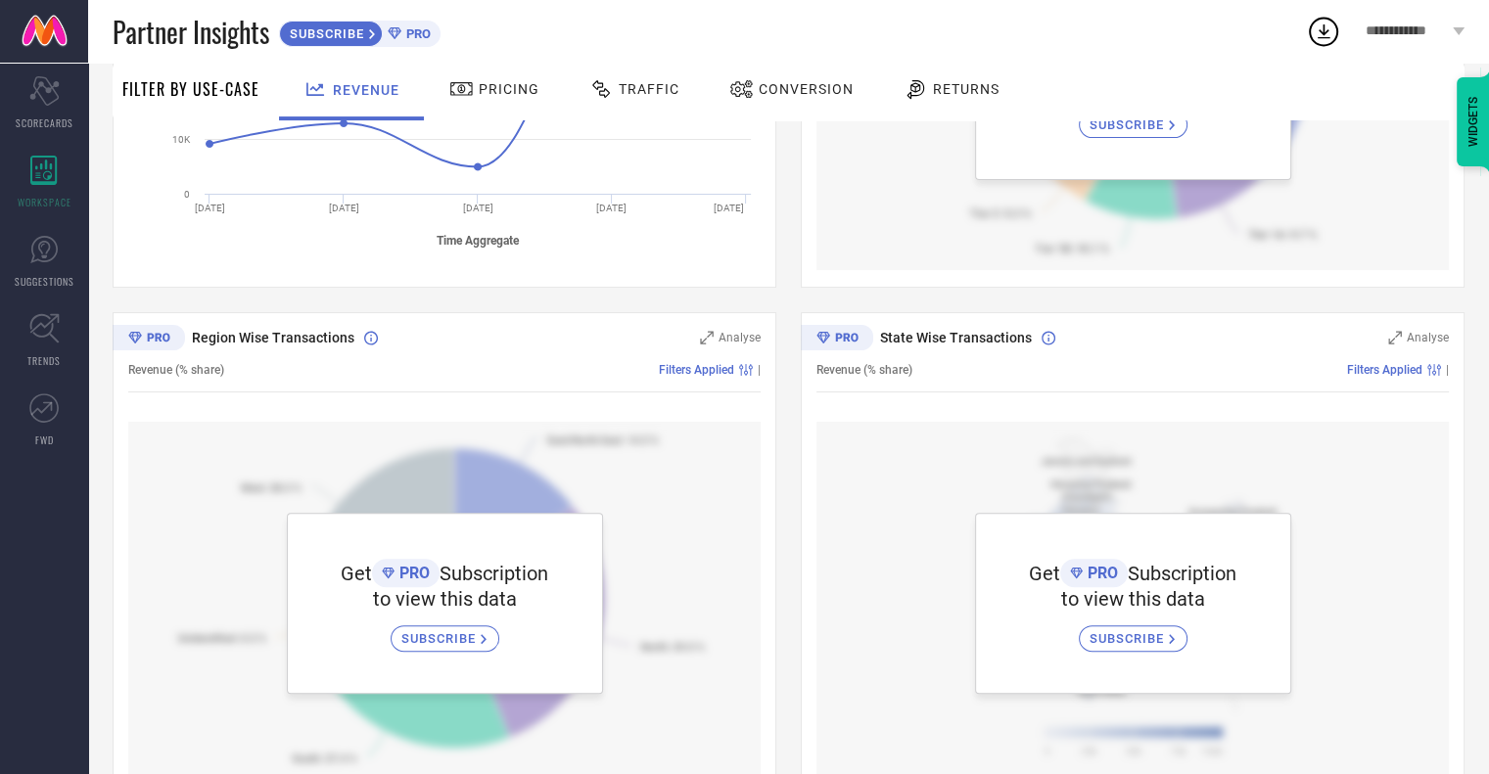
scroll to position [546, 0]
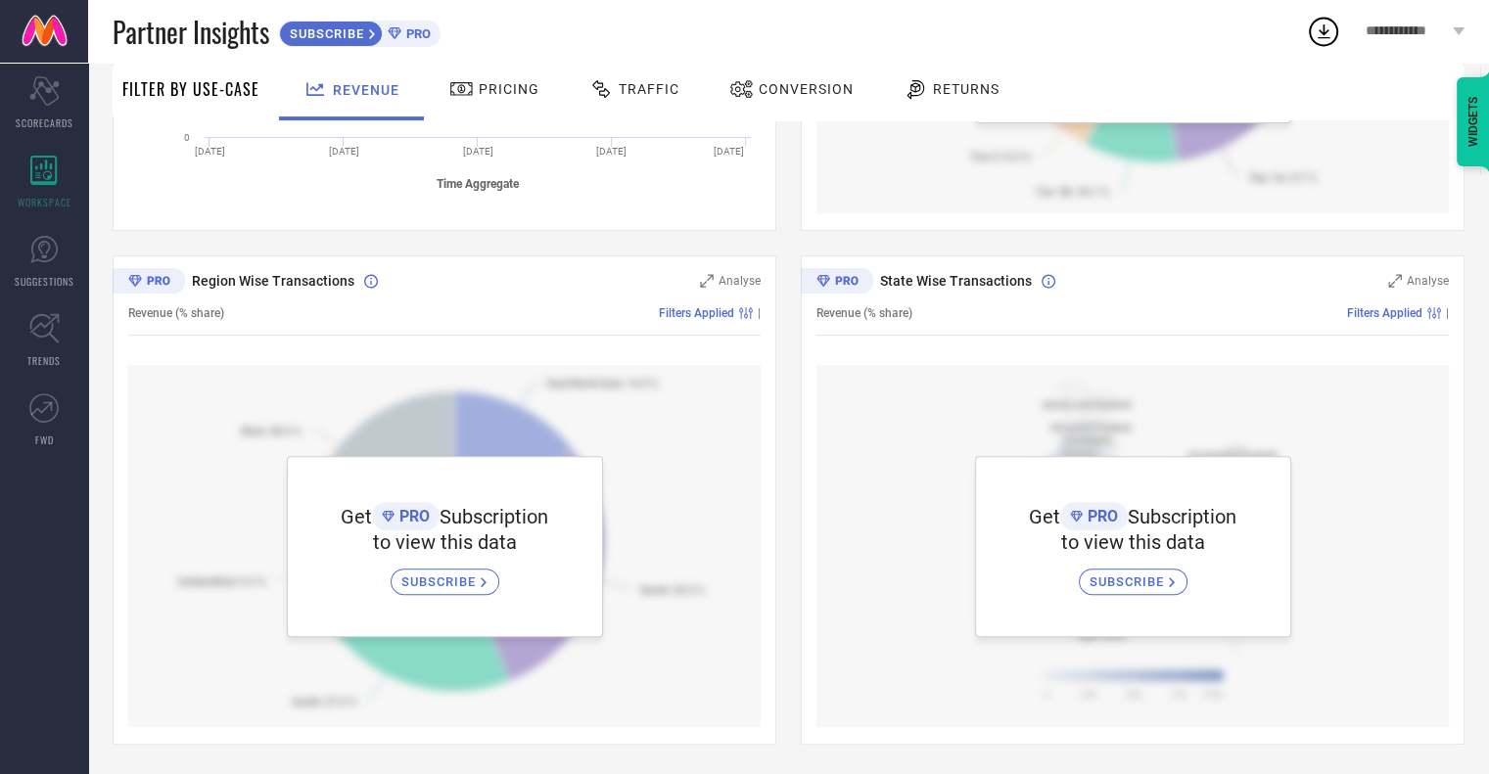
click at [395, 28] on icon at bounding box center [394, 33] width 13 height 12
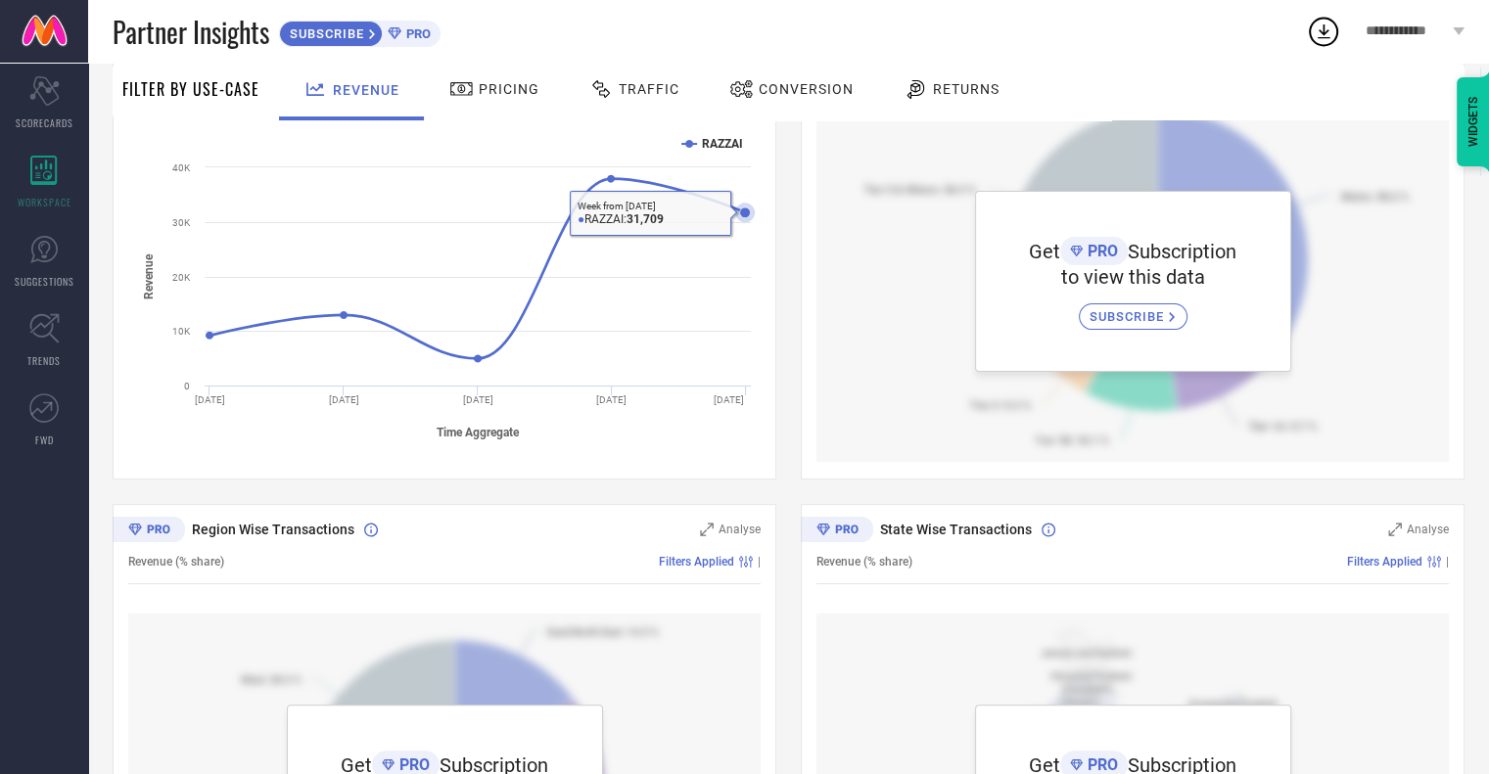
scroll to position [0, 0]
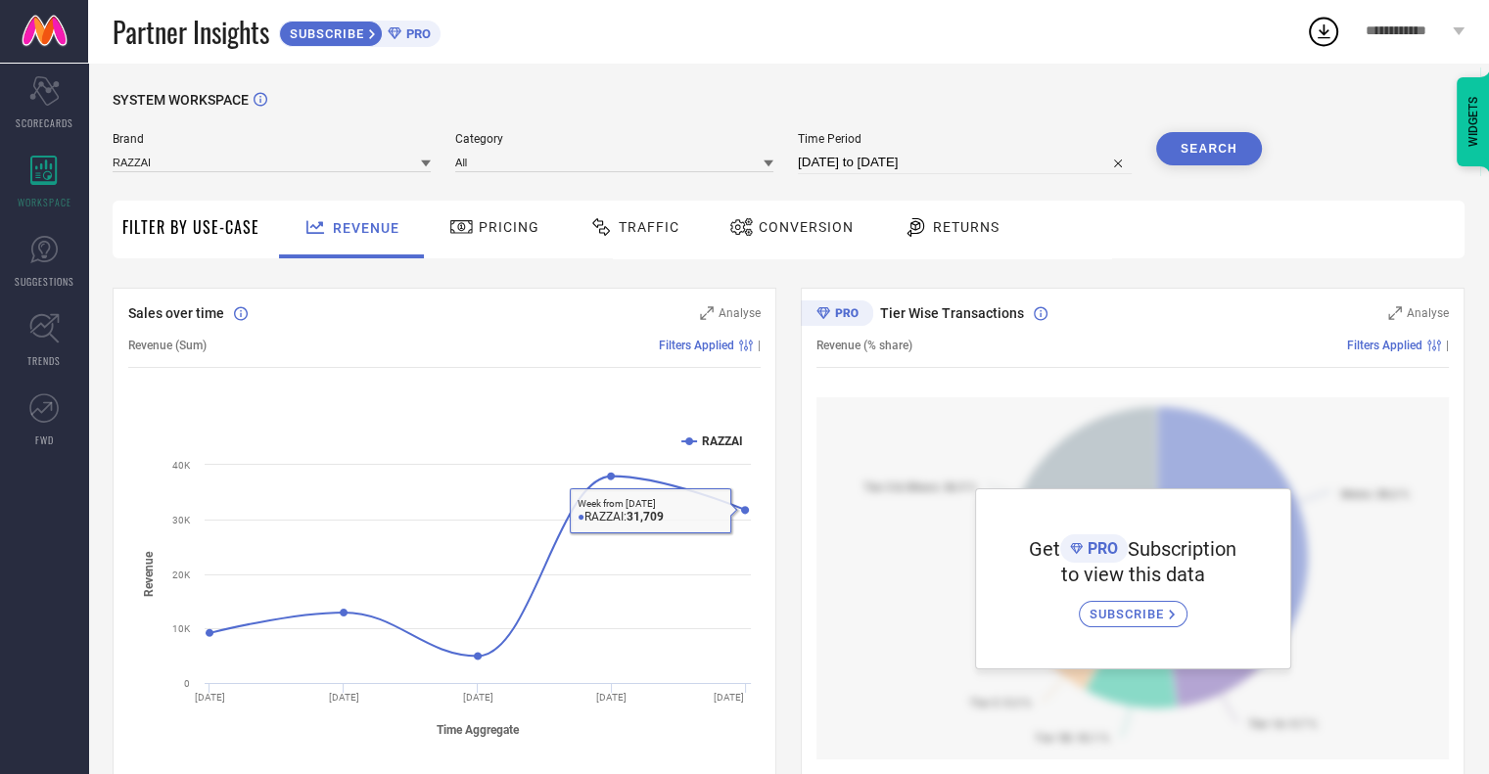
click at [933, 222] on span "Returns" at bounding box center [966, 227] width 67 height 16
